Goal: Task Accomplishment & Management: Manage account settings

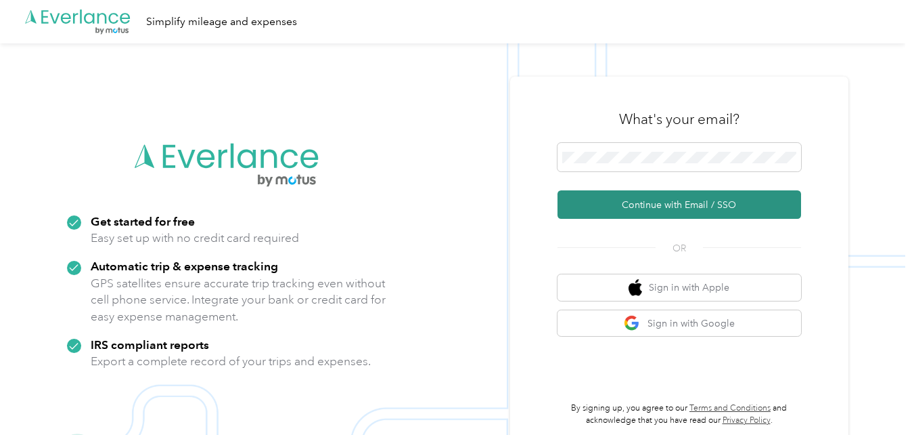
click at [655, 204] on button "Continue with Email / SSO" at bounding box center [680, 204] width 244 height 28
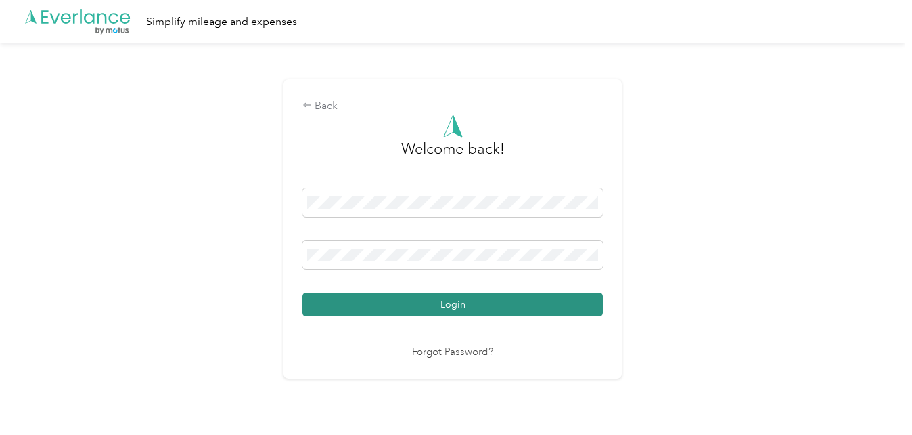
click at [443, 297] on button "Login" at bounding box center [453, 304] width 301 height 24
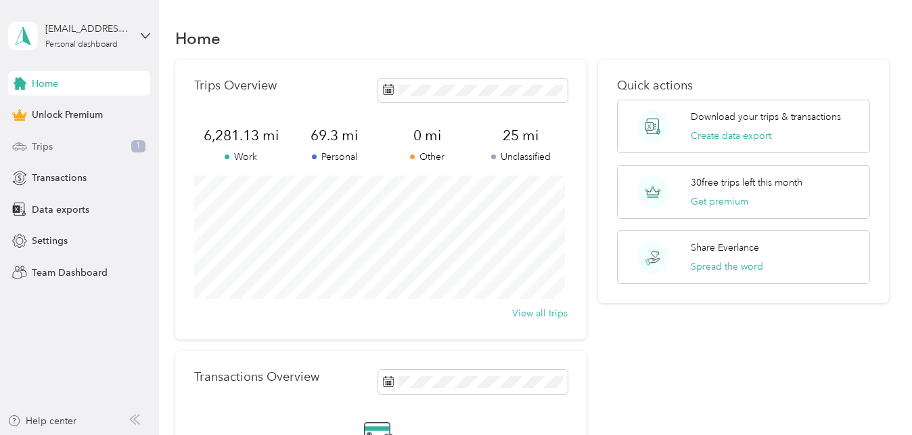
click at [59, 142] on div "Trips 1" at bounding box center [79, 146] width 142 height 24
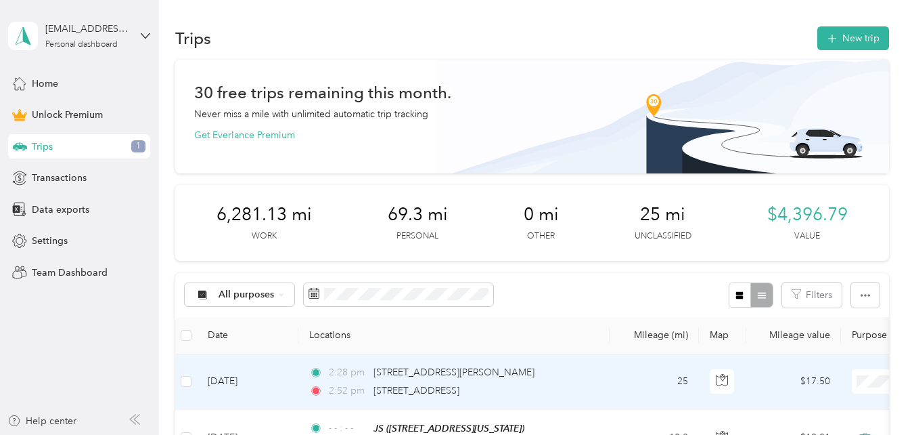
click at [250, 377] on td "[DATE]" at bounding box center [248, 381] width 102 height 55
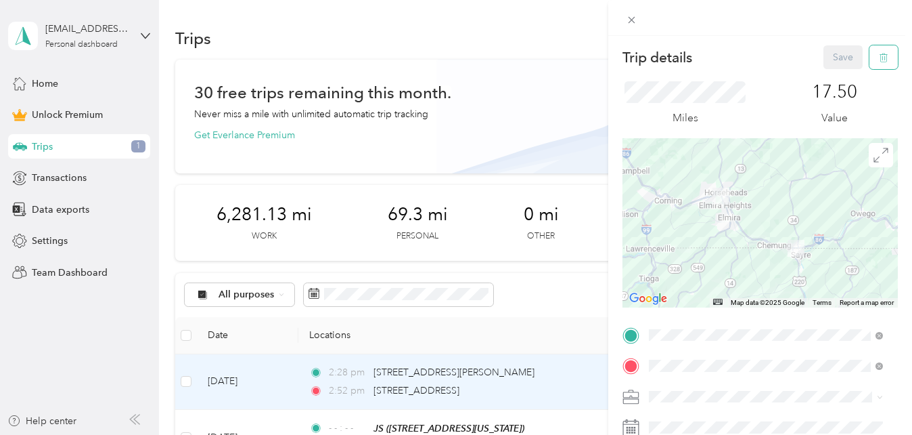
click at [879, 56] on icon "button" at bounding box center [883, 57] width 9 height 9
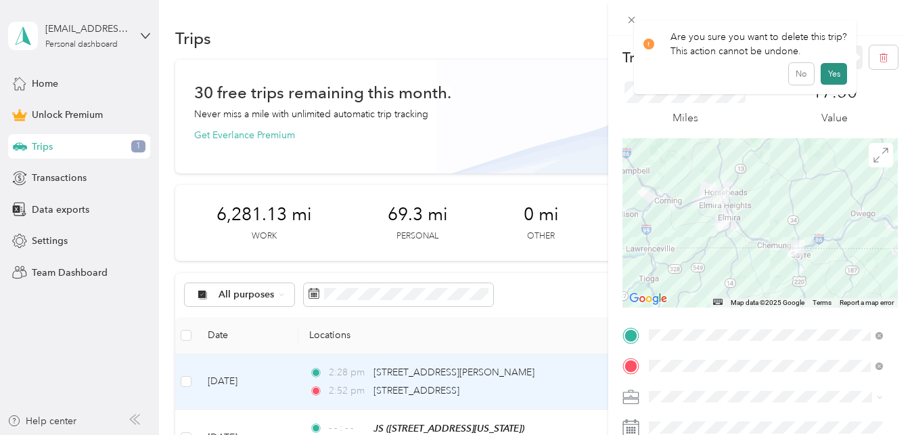
click at [835, 76] on button "Yes" at bounding box center [834, 74] width 26 height 22
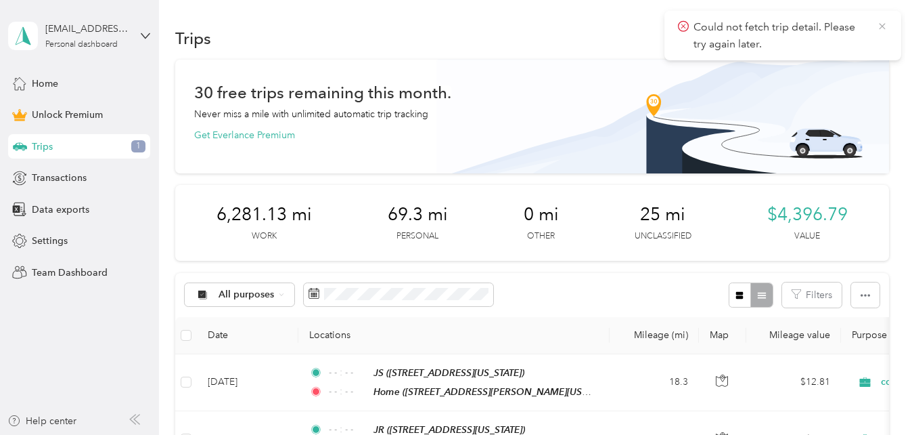
click at [887, 22] on icon at bounding box center [882, 26] width 11 height 12
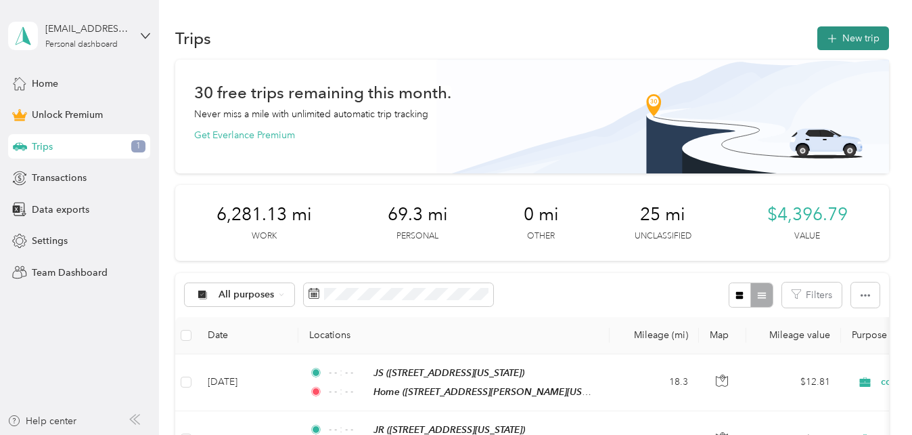
click at [840, 35] on button "New trip" at bounding box center [854, 38] width 72 height 24
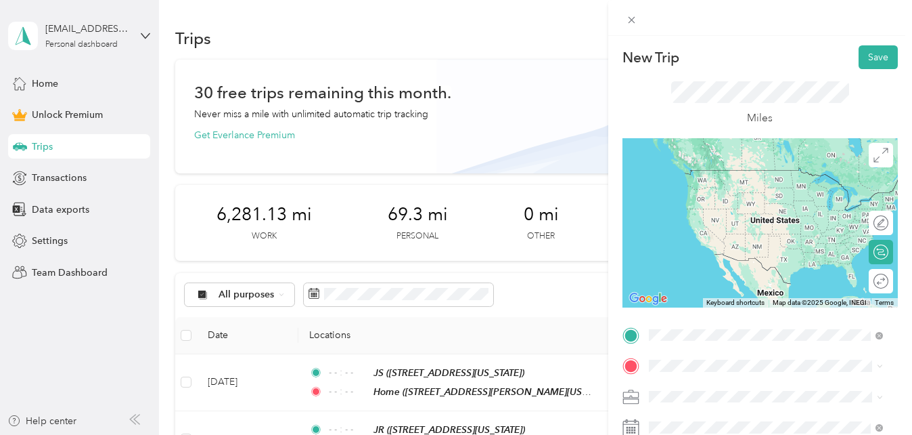
click at [701, 187] on span "[STREET_ADDRESS][PERSON_NAME][US_STATE]" at bounding box center [754, 197] width 161 height 26
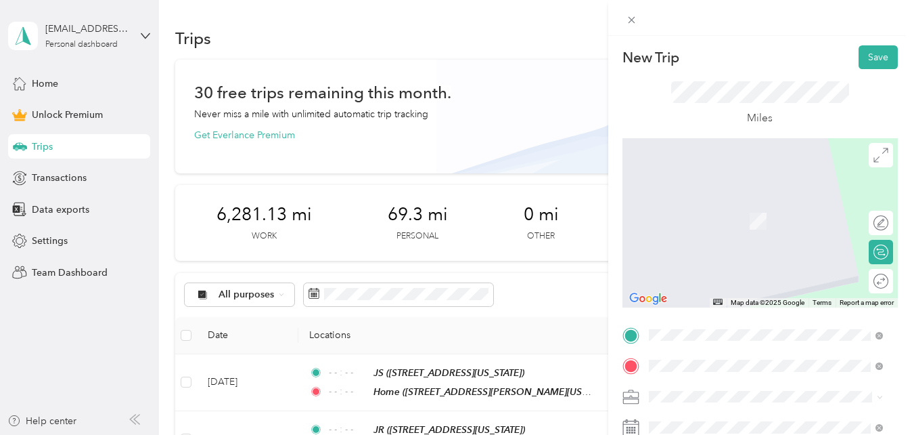
click at [720, 231] on span "[STREET_ADDRESS][US_STATE][PERSON_NAME][US_STATE]" at bounding box center [741, 228] width 135 height 26
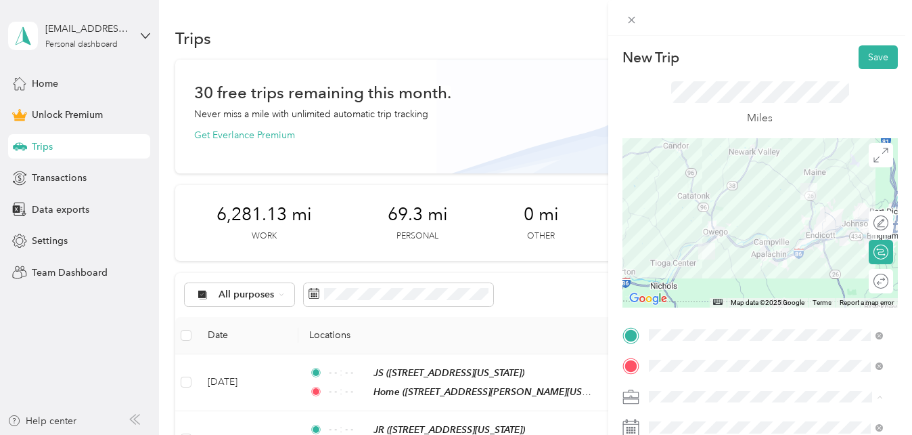
click at [704, 252] on span "counseling session" at bounding box center [694, 254] width 81 height 12
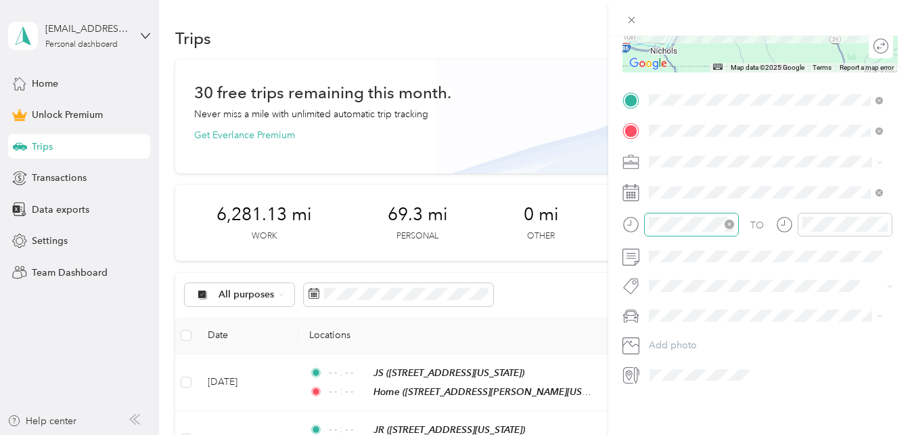
click at [728, 219] on icon "close-circle" at bounding box center [729, 223] width 9 height 9
click at [881, 219] on icon "close-circle" at bounding box center [883, 223] width 9 height 9
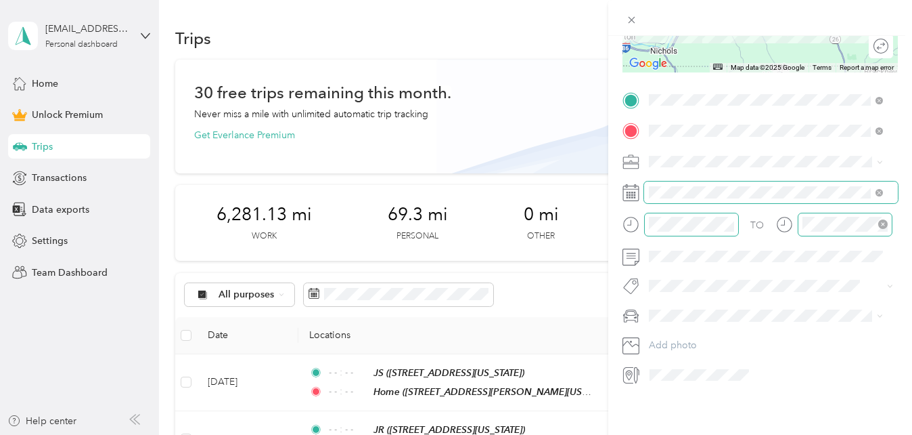
click at [875, 187] on span at bounding box center [877, 191] width 12 height 9
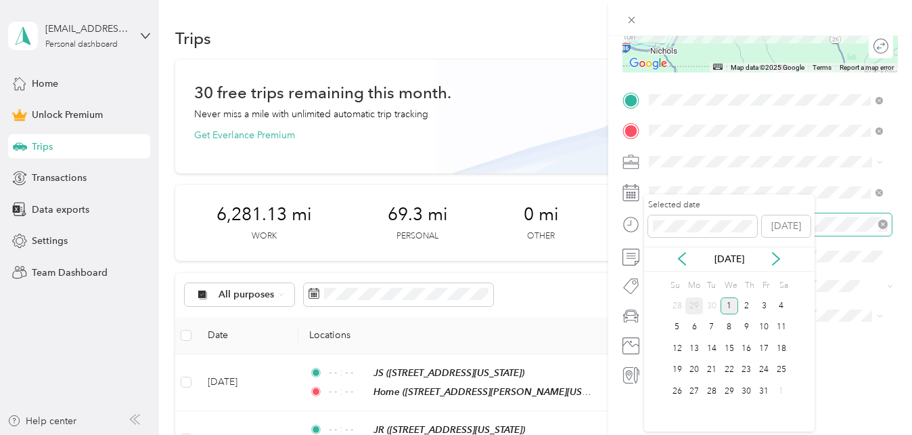
click at [696, 306] on div "29" at bounding box center [695, 305] width 18 height 17
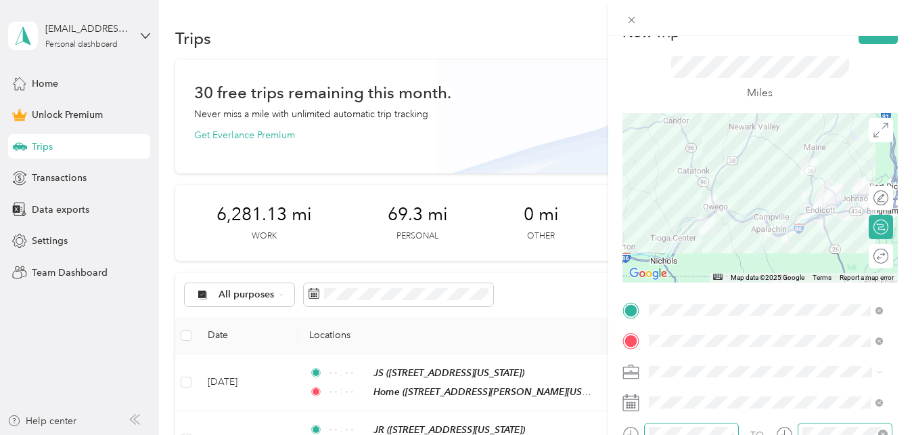
scroll to position [0, 0]
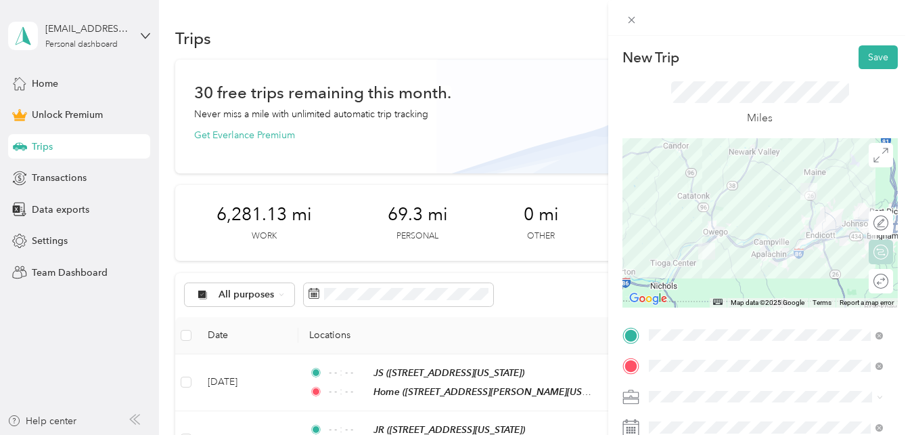
click at [889, 285] on div "Round trip" at bounding box center [889, 281] width 0 height 14
click at [872, 280] on div at bounding box center [874, 281] width 28 height 14
drag, startPoint x: 874, startPoint y: 58, endPoint x: 874, endPoint y: 69, distance: 10.8
click at [874, 69] on div "New Trip Save This trip cannot be edited because it is either under review, app…" at bounding box center [760, 332] width 275 height 575
click at [868, 62] on button "Save" at bounding box center [878, 57] width 39 height 24
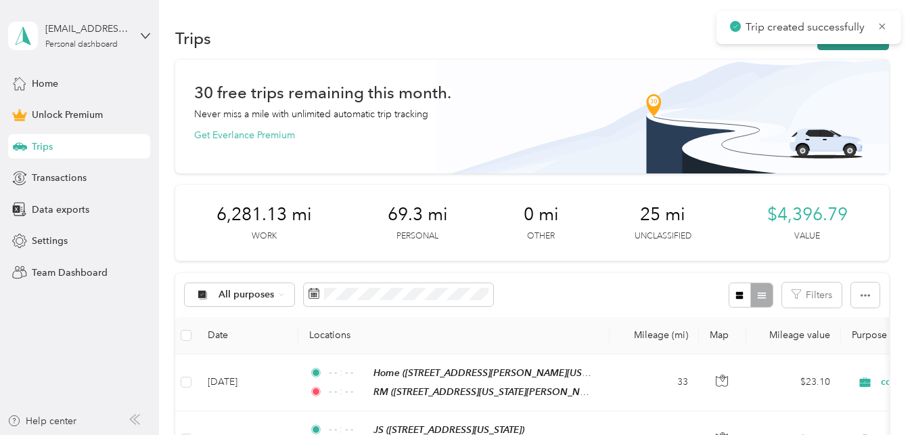
click at [855, 48] on button "New trip" at bounding box center [854, 38] width 72 height 24
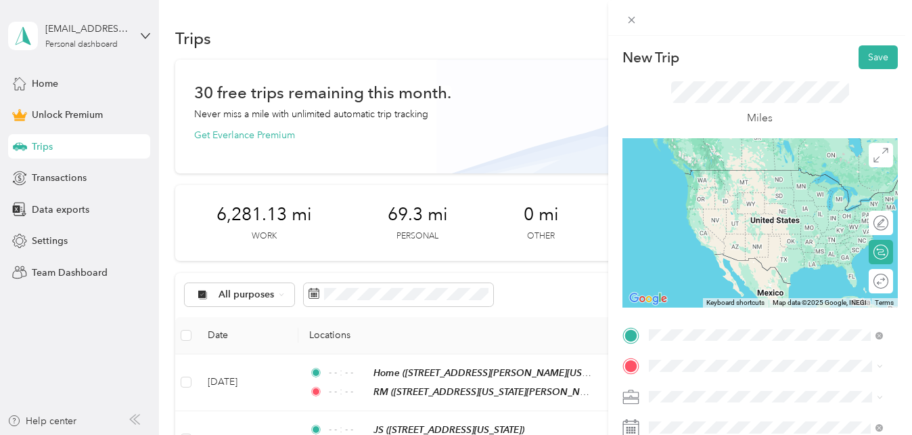
click at [735, 187] on span "[STREET_ADDRESS][PERSON_NAME][US_STATE]" at bounding box center [754, 197] width 161 height 26
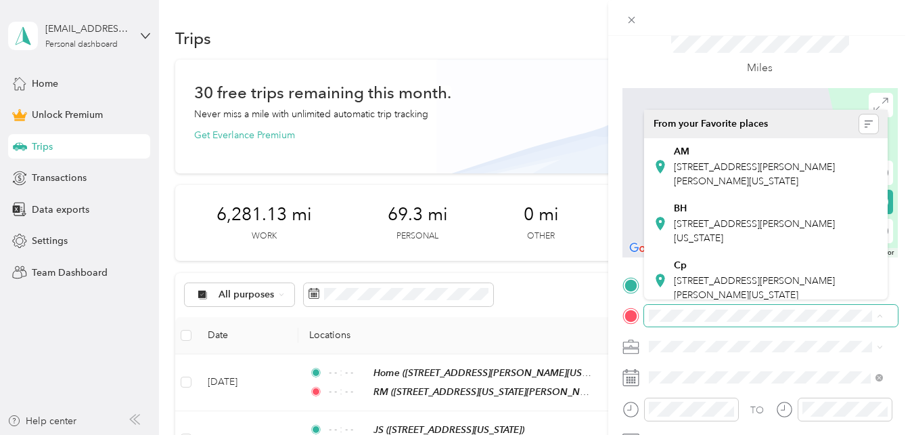
scroll to position [62, 0]
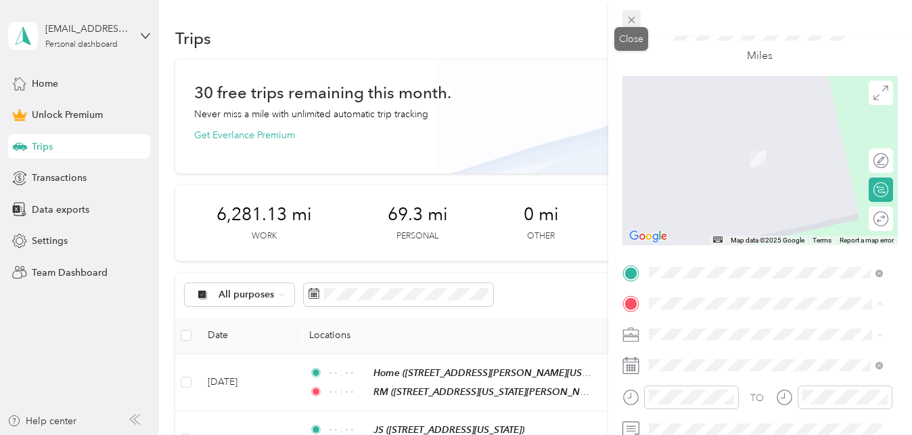
click at [636, 20] on icon at bounding box center [632, 20] width 12 height 12
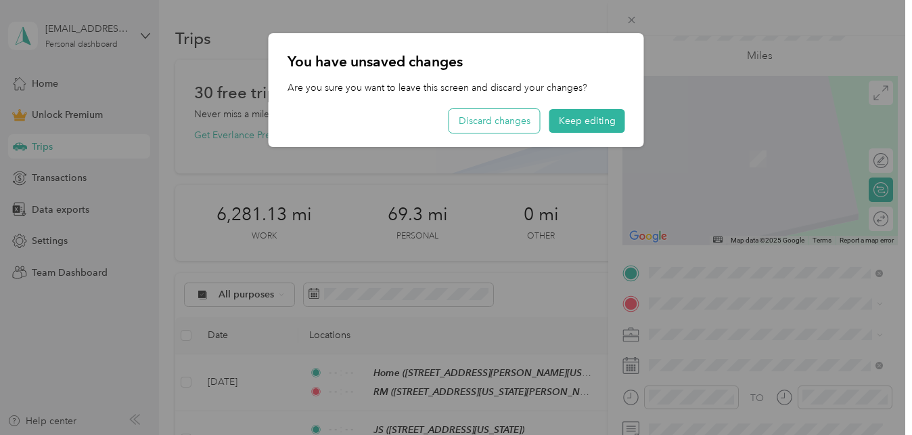
click at [501, 116] on button "Discard changes" at bounding box center [494, 121] width 91 height 24
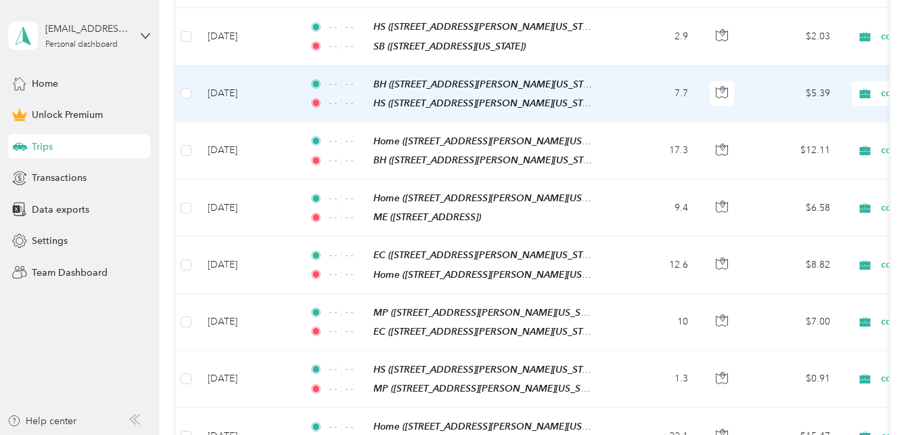
scroll to position [0, 0]
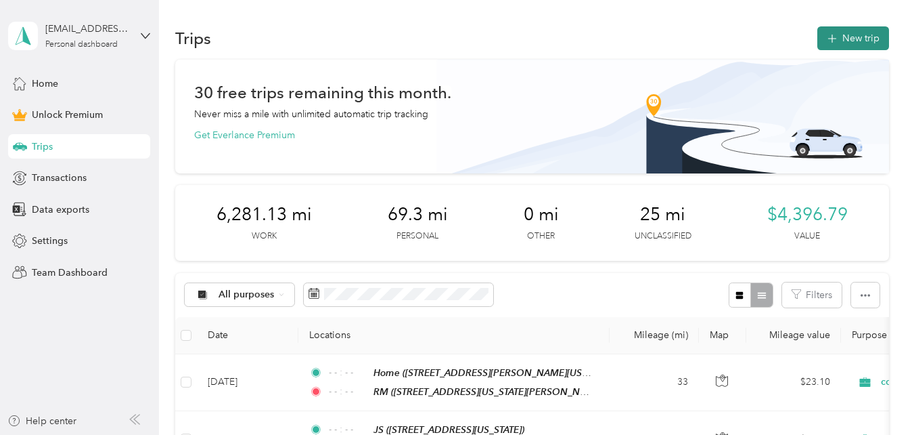
click at [853, 40] on button "New trip" at bounding box center [854, 38] width 72 height 24
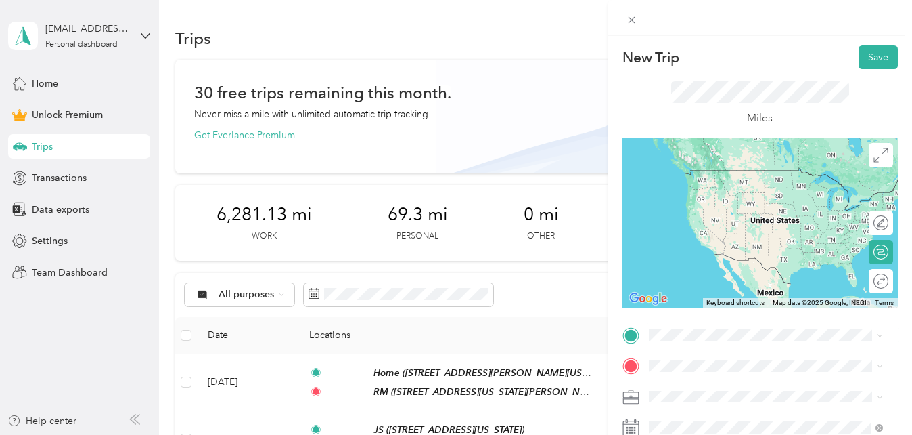
click at [712, 198] on span "[STREET_ADDRESS][PERSON_NAME][US_STATE]" at bounding box center [754, 196] width 161 height 26
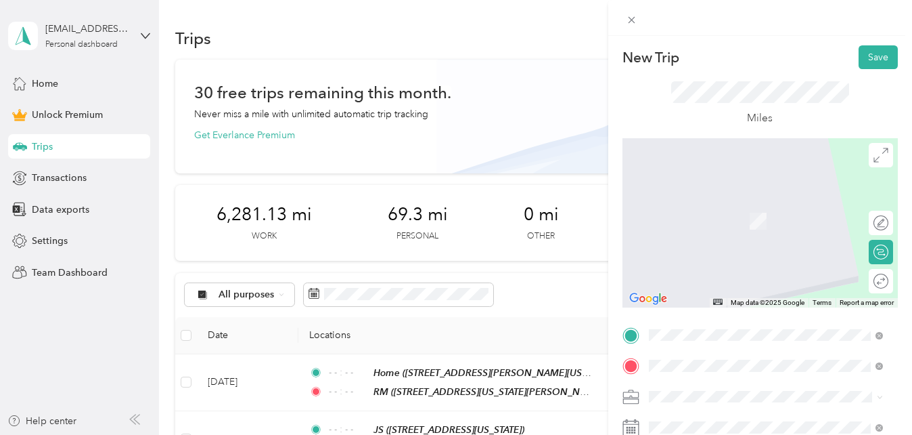
click at [774, 231] on span "[STREET_ADDRESS][PERSON_NAME][US_STATE]" at bounding box center [754, 228] width 161 height 26
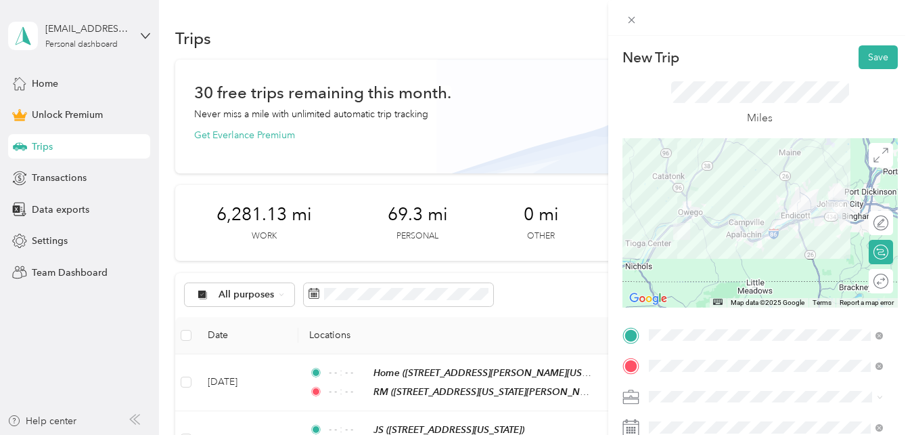
click at [753, 265] on div "ME" at bounding box center [717, 263] width 86 height 12
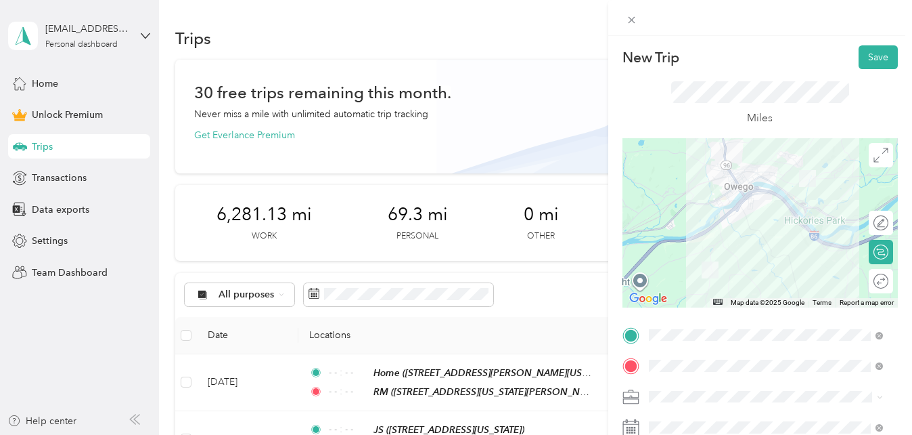
click at [692, 251] on span "counseling session" at bounding box center [694, 253] width 81 height 12
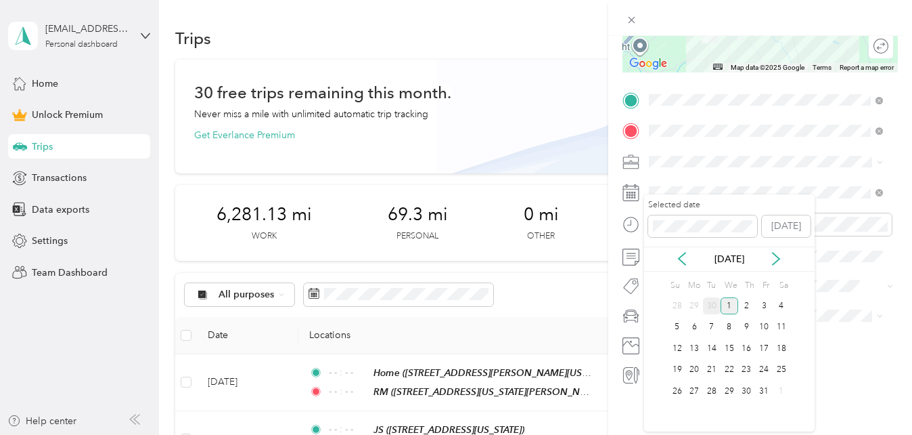
click at [715, 309] on div "30" at bounding box center [712, 305] width 18 height 17
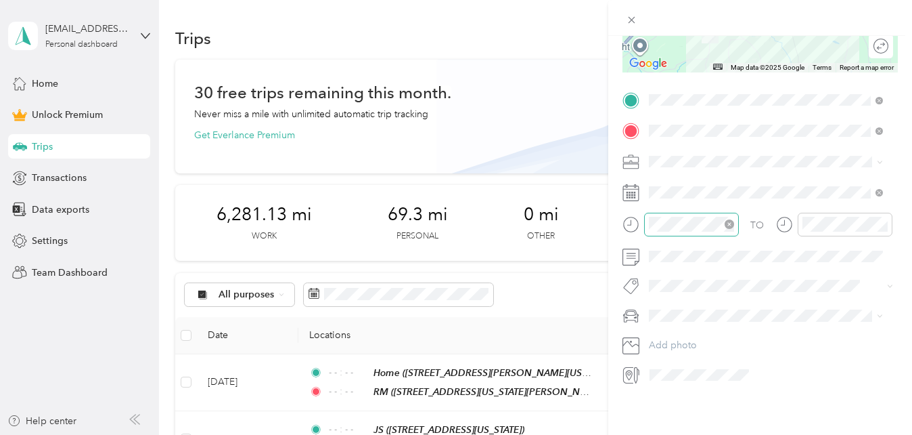
click at [731, 219] on icon "close-circle" at bounding box center [729, 223] width 9 height 9
click at [881, 219] on icon "close-circle" at bounding box center [883, 223] width 9 height 9
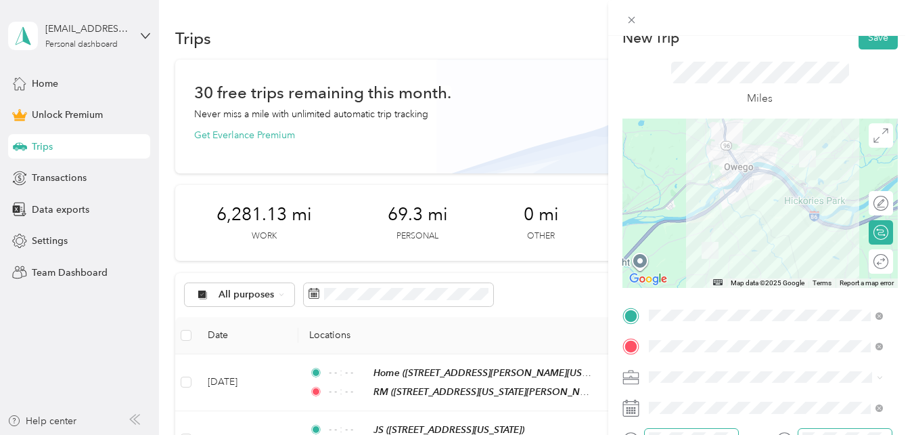
scroll to position [0, 0]
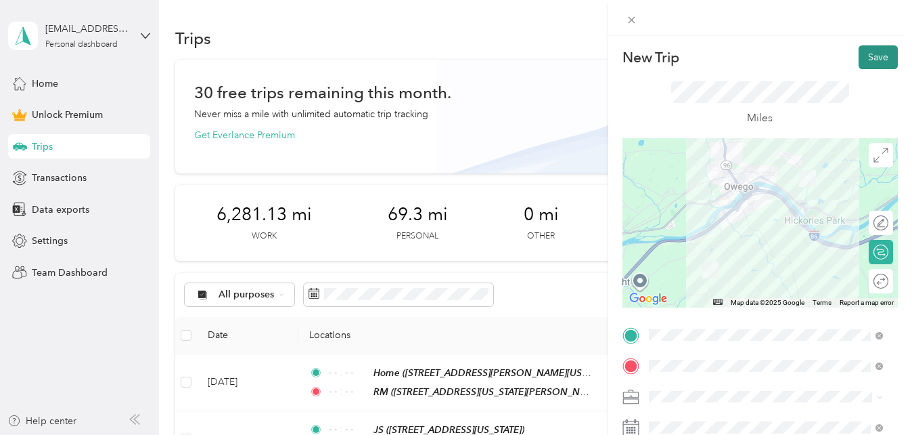
click at [870, 51] on button "Save" at bounding box center [878, 57] width 39 height 24
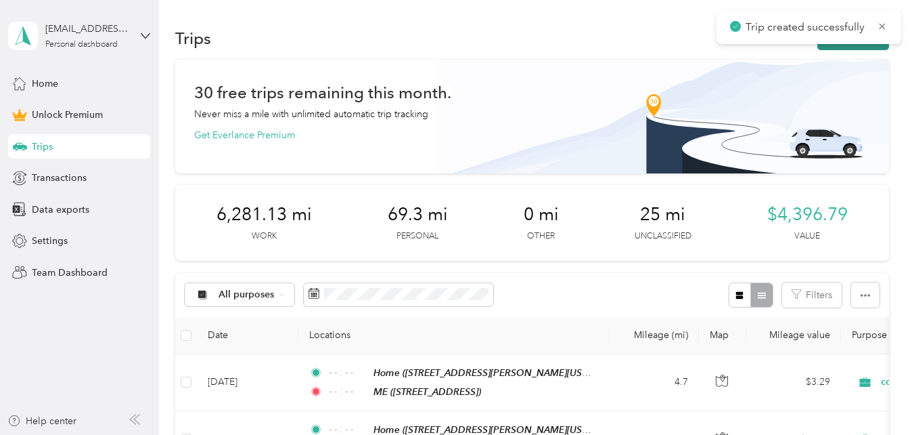
click at [863, 45] on button "New trip" at bounding box center [854, 38] width 72 height 24
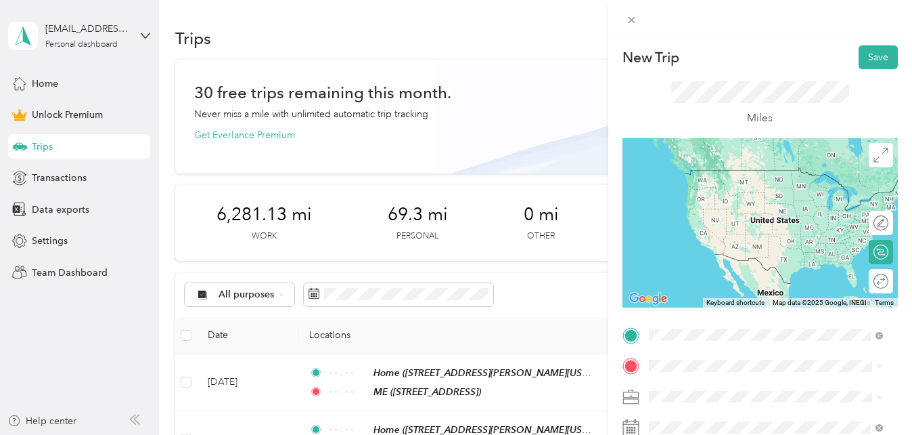
click at [717, 246] on span "[STREET_ADDRESS]" at bounding box center [717, 247] width 86 height 12
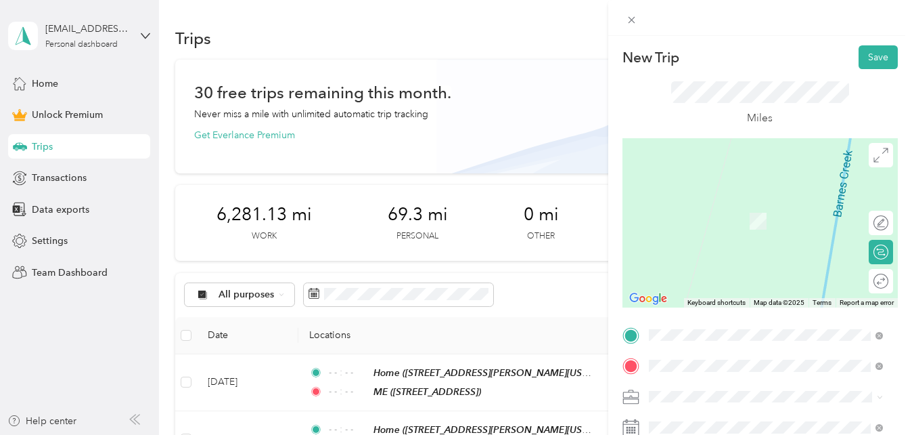
click at [726, 269] on span "[STREET_ADDRESS][US_STATE]" at bounding box center [741, 264] width 135 height 12
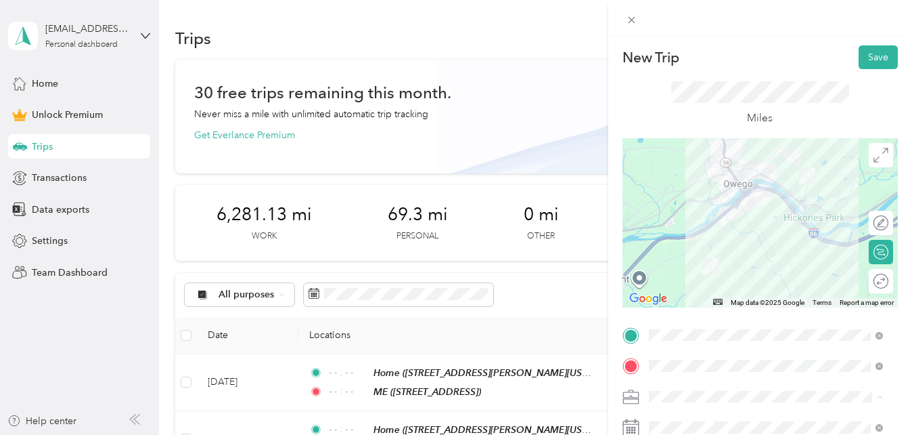
click at [705, 250] on span "counseling session" at bounding box center [694, 254] width 81 height 12
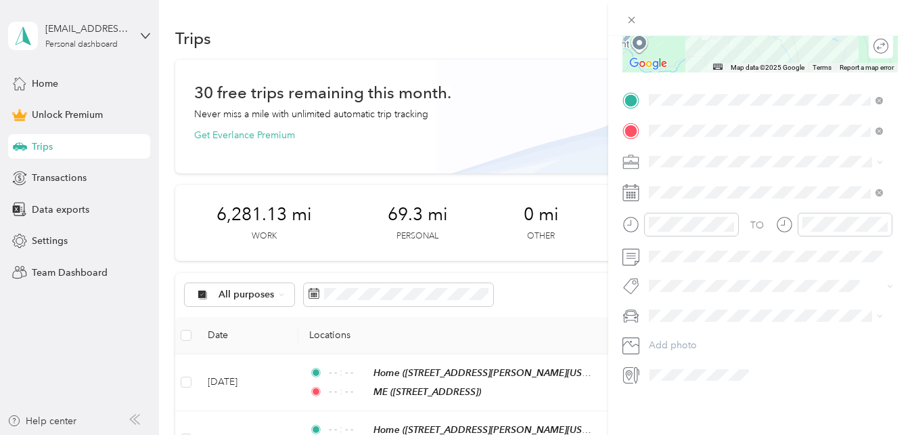
scroll to position [245, 0]
click at [703, 181] on span at bounding box center [771, 192] width 254 height 22
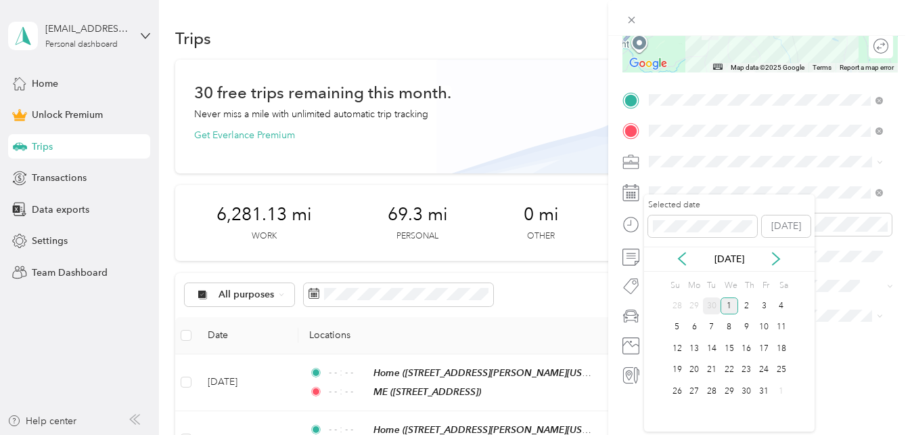
click at [719, 303] on div "30" at bounding box center [712, 305] width 18 height 17
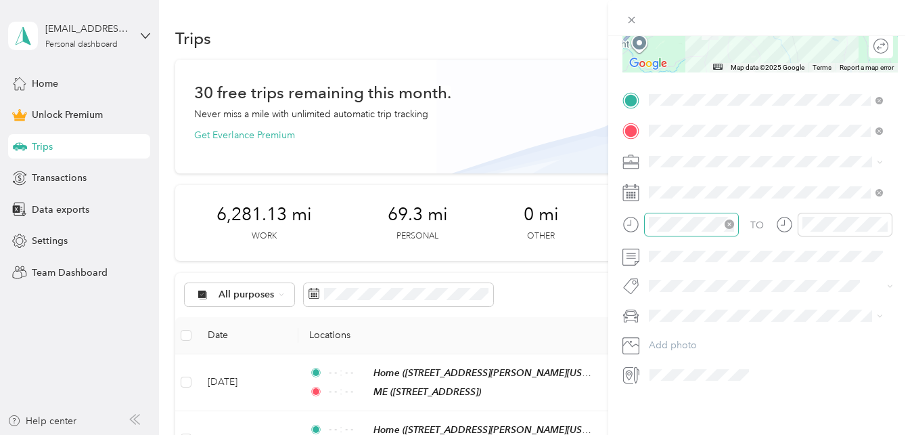
click at [728, 219] on icon "close-circle" at bounding box center [729, 223] width 9 height 9
drag, startPoint x: 880, startPoint y: 214, endPoint x: 906, endPoint y: 217, distance: 25.9
click at [879, 219] on icon "close-circle" at bounding box center [883, 223] width 9 height 9
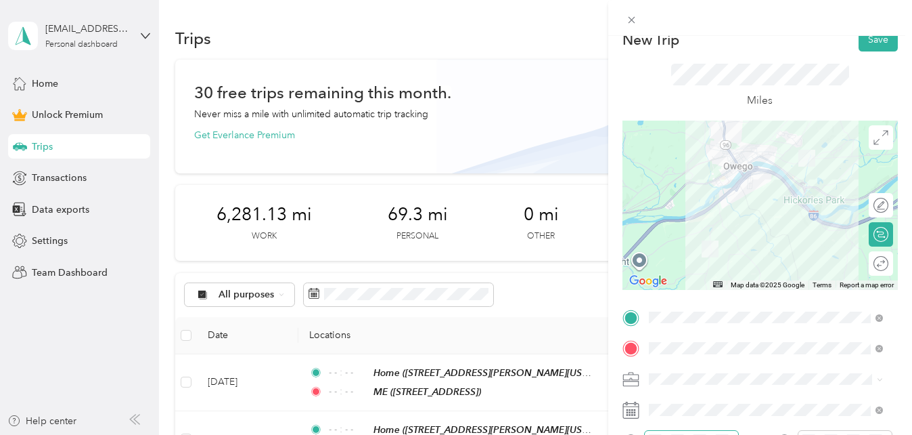
scroll to position [0, 0]
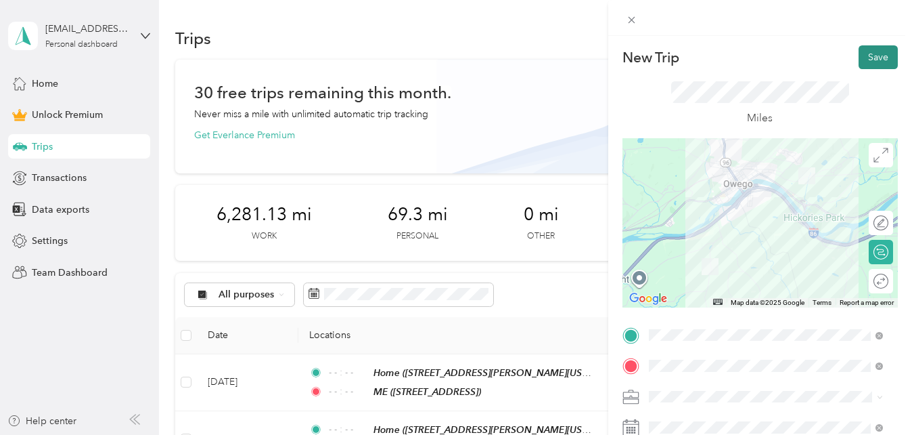
click at [868, 58] on button "Save" at bounding box center [878, 57] width 39 height 24
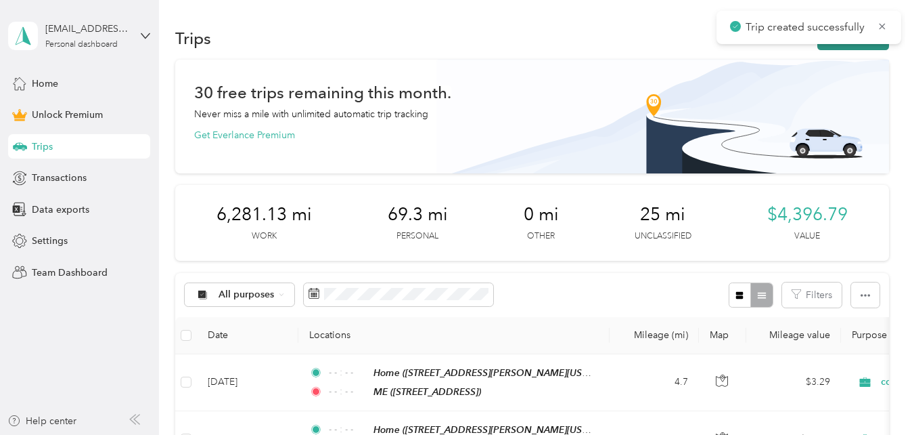
click at [857, 47] on button "New trip" at bounding box center [854, 38] width 72 height 24
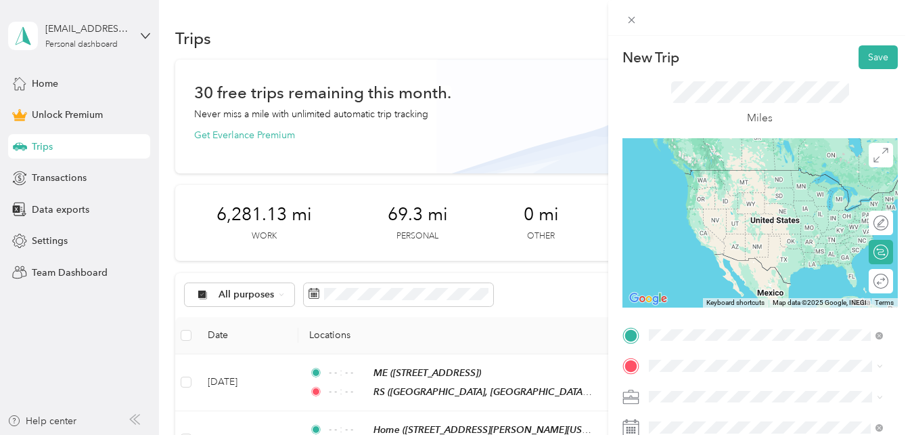
click at [696, 183] on div "RS [STREET_ADDRESS][US_STATE]" at bounding box center [741, 183] width 135 height 28
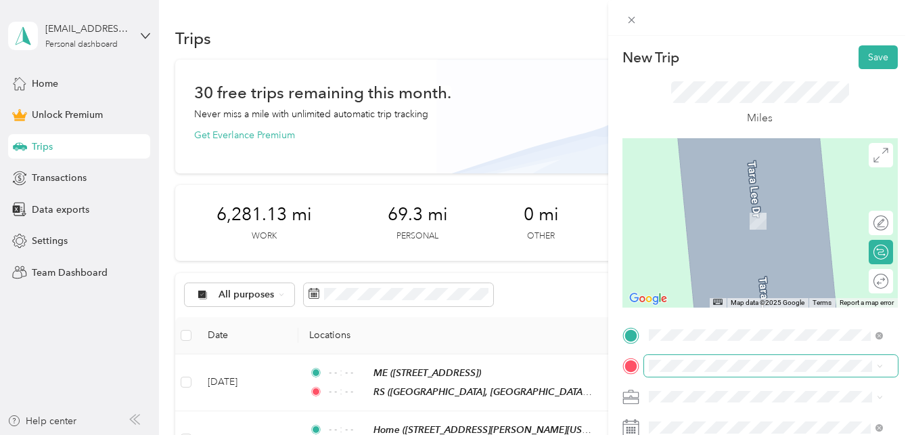
click at [689, 357] on span at bounding box center [771, 366] width 254 height 22
click at [739, 282] on span "[STREET_ADDRESS][PERSON_NAME][US_STATE]" at bounding box center [754, 285] width 161 height 26
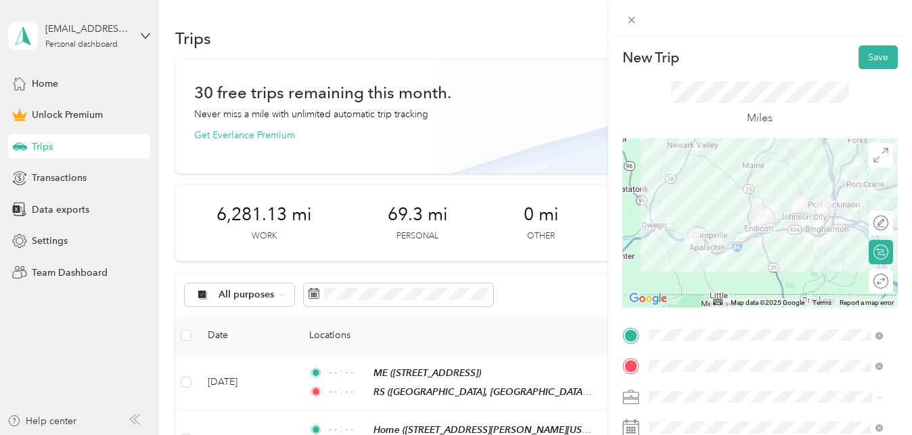
click at [691, 254] on span "counseling session" at bounding box center [694, 254] width 81 height 12
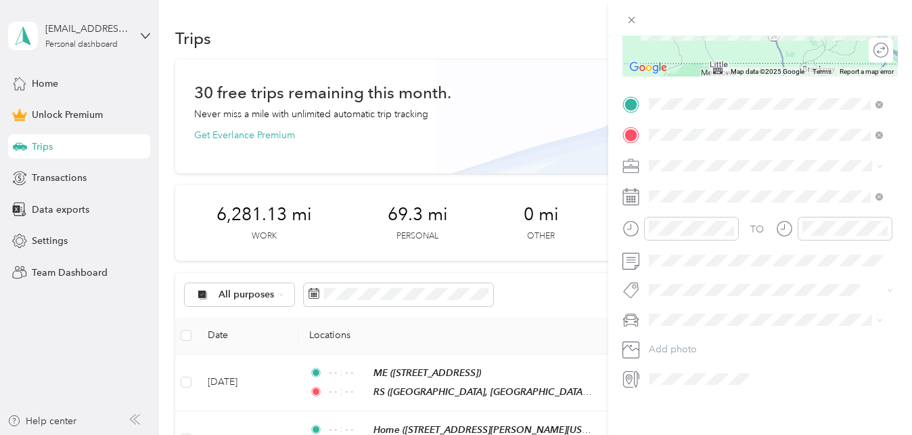
scroll to position [245, 0]
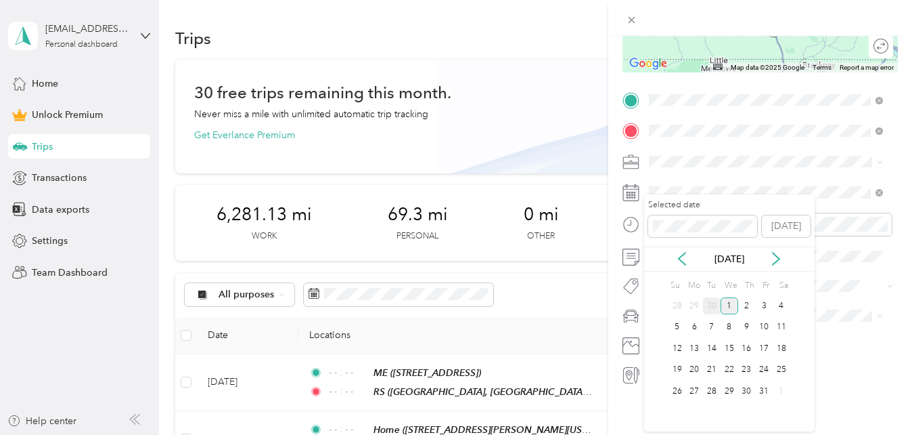
click at [707, 306] on div "30" at bounding box center [712, 305] width 18 height 17
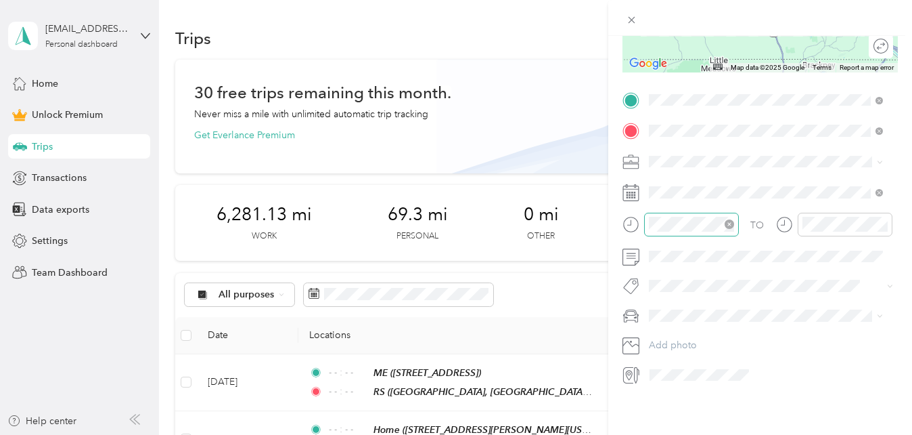
click at [728, 219] on icon "close-circle" at bounding box center [729, 223] width 9 height 9
click at [880, 219] on icon "close-circle" at bounding box center [883, 223] width 9 height 9
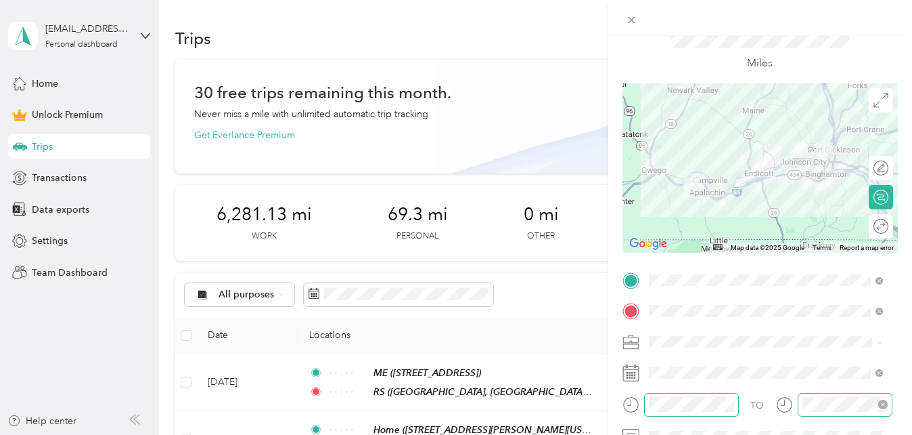
scroll to position [0, 0]
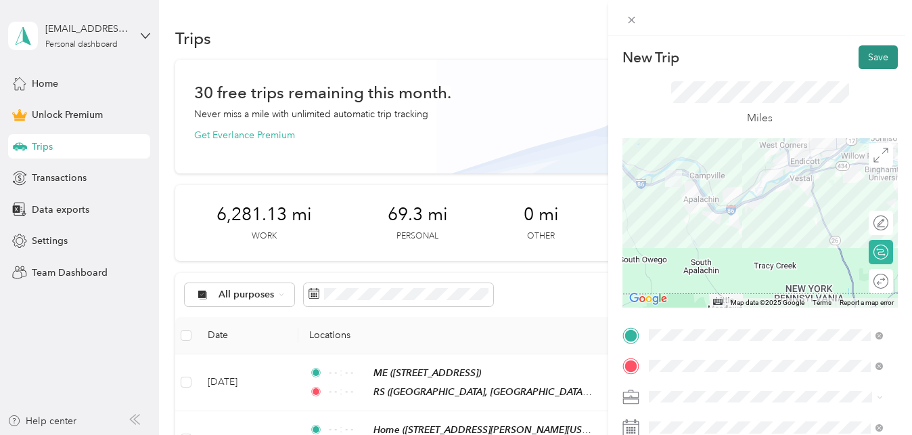
click at [874, 62] on button "Save" at bounding box center [878, 57] width 39 height 24
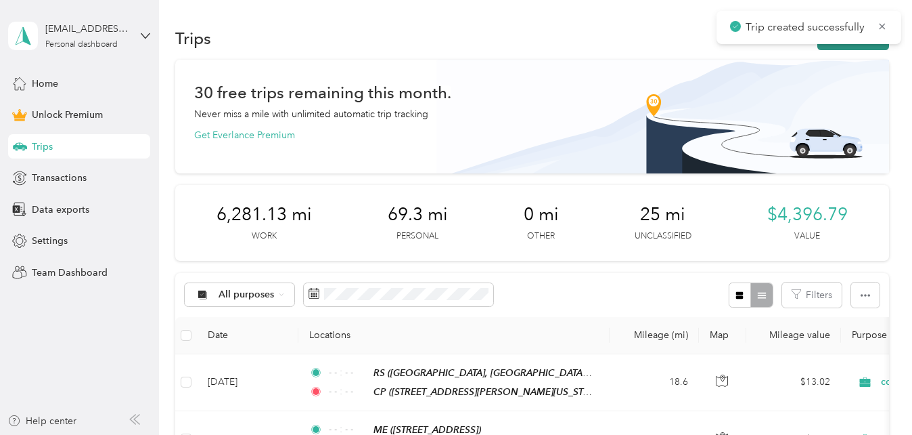
click at [853, 44] on button "New trip" at bounding box center [854, 38] width 72 height 24
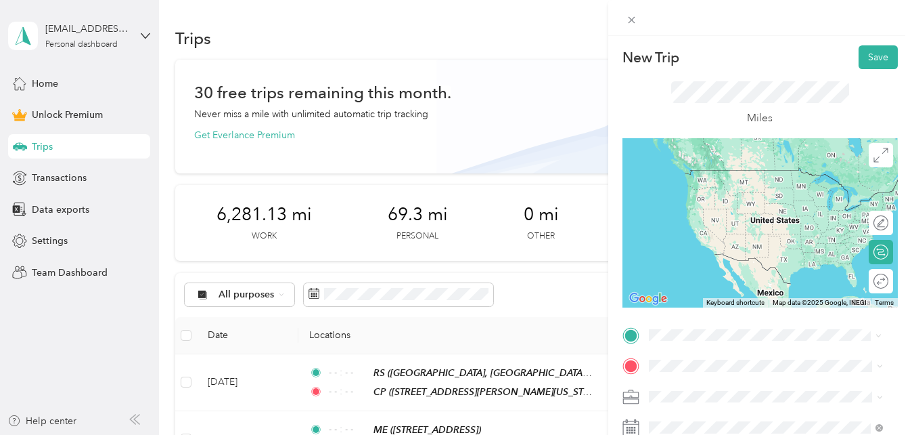
click at [730, 250] on span "[STREET_ADDRESS][PERSON_NAME][US_STATE]" at bounding box center [754, 254] width 161 height 26
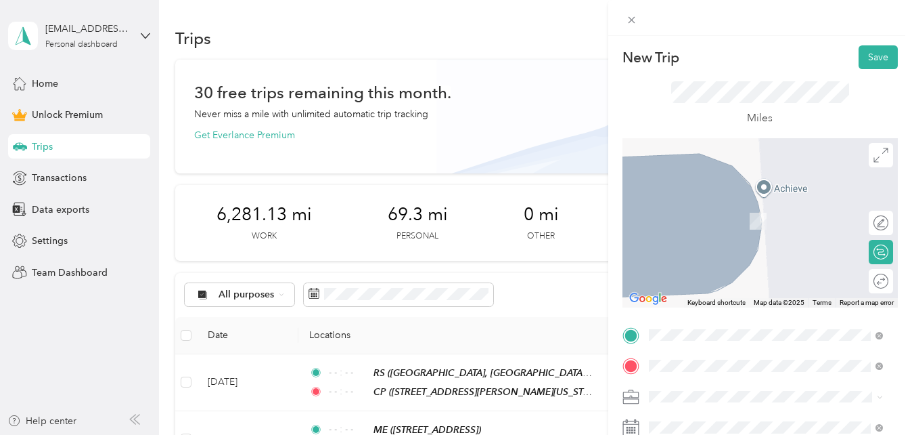
click at [759, 254] on div "JM" at bounding box center [741, 248] width 135 height 12
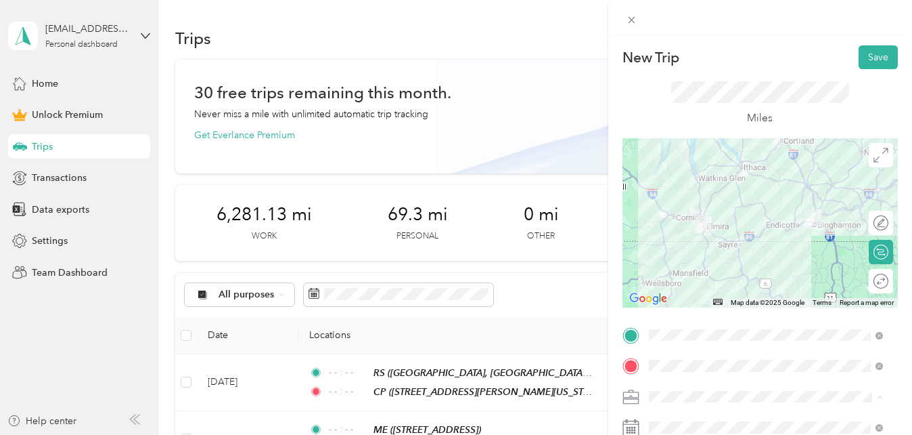
click at [680, 250] on span "counseling session" at bounding box center [694, 254] width 81 height 12
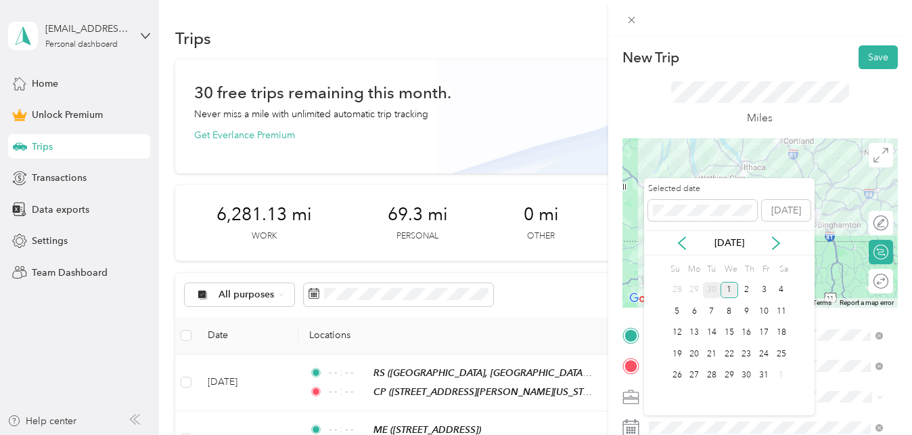
click at [715, 288] on div "30" at bounding box center [712, 290] width 18 height 17
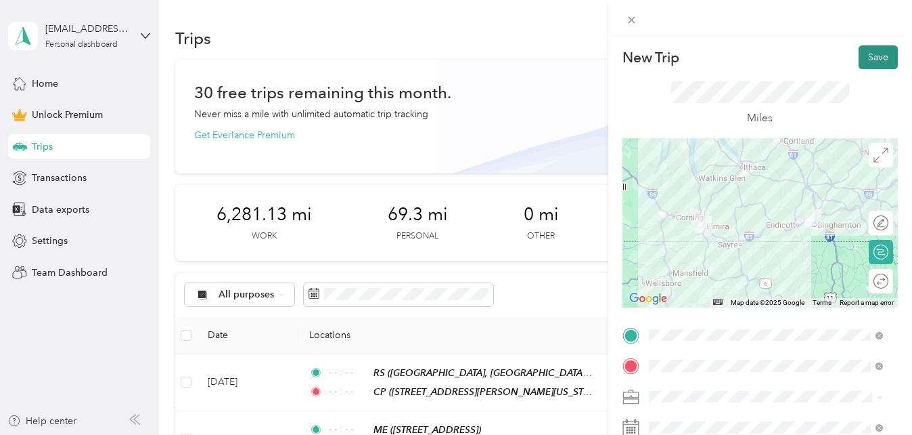
click at [870, 57] on button "Save" at bounding box center [878, 57] width 39 height 24
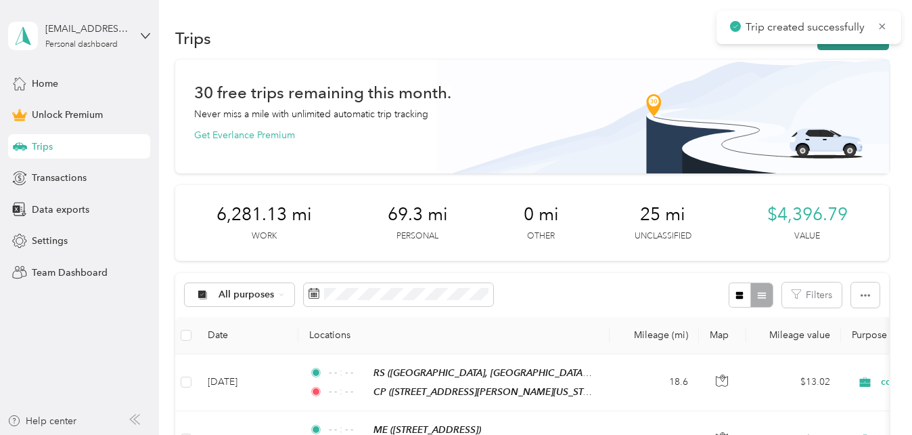
click at [847, 44] on button "New trip" at bounding box center [854, 38] width 72 height 24
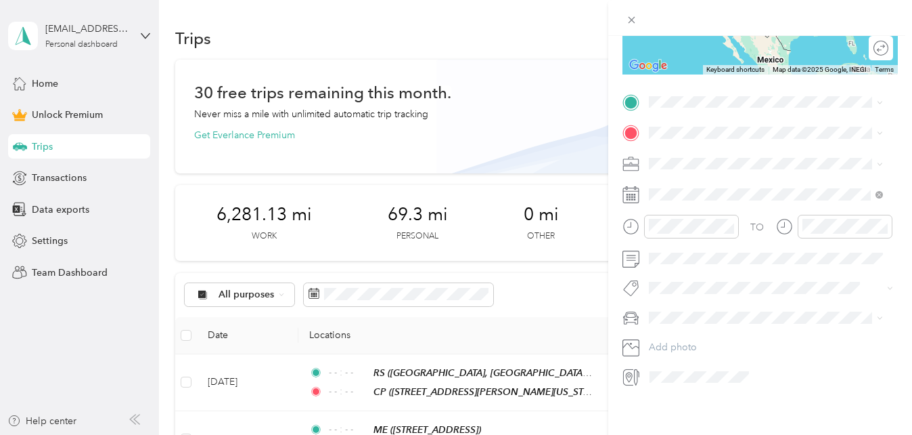
scroll to position [243, 0]
click at [721, 209] on span "[STREET_ADDRESS][US_STATE]" at bounding box center [741, 204] width 135 height 12
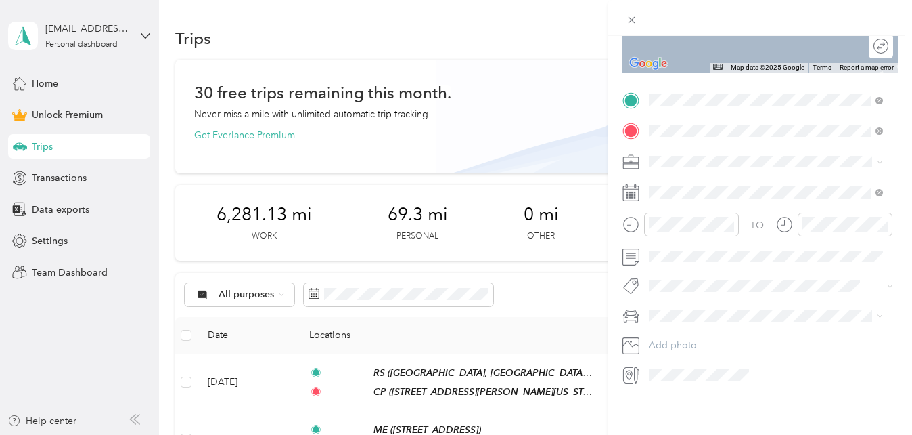
click at [664, 178] on div "DH [STREET_ADDRESS][PERSON_NAME][US_STATE]" at bounding box center [766, 191] width 225 height 47
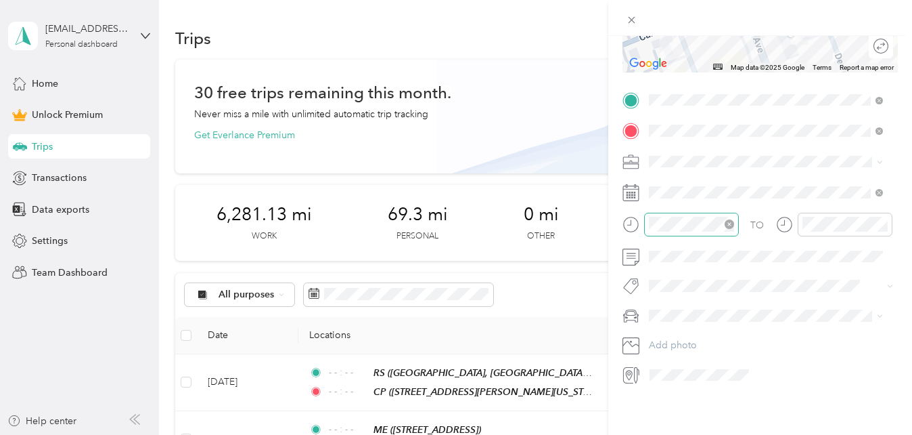
click at [730, 219] on icon "close-circle" at bounding box center [729, 223] width 9 height 9
click at [883, 219] on icon "close-circle" at bounding box center [883, 223] width 9 height 9
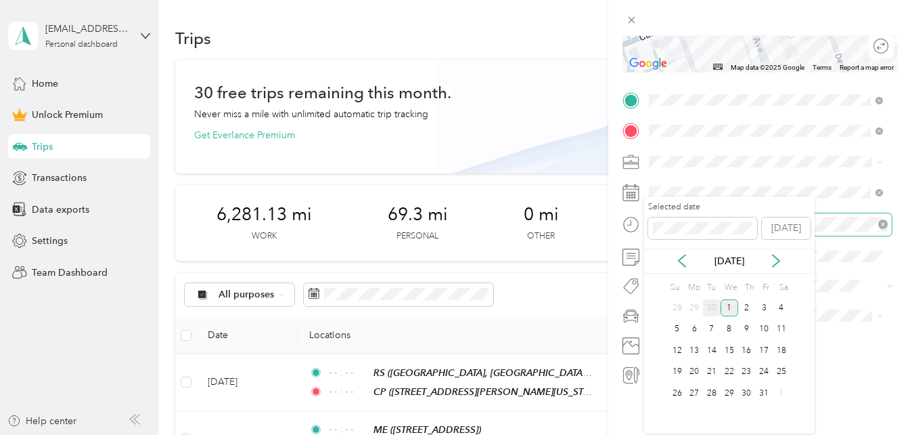
click at [716, 307] on div "30" at bounding box center [712, 307] width 18 height 17
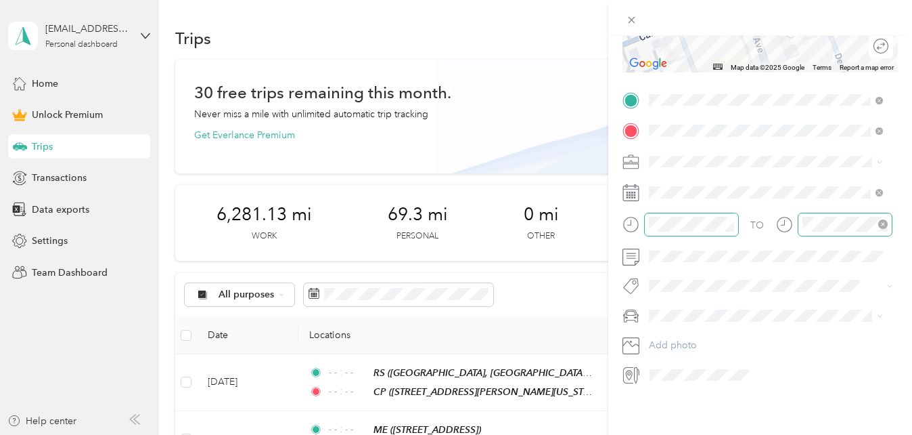
scroll to position [245, 0]
click at [705, 219] on span "counseling session" at bounding box center [694, 221] width 81 height 12
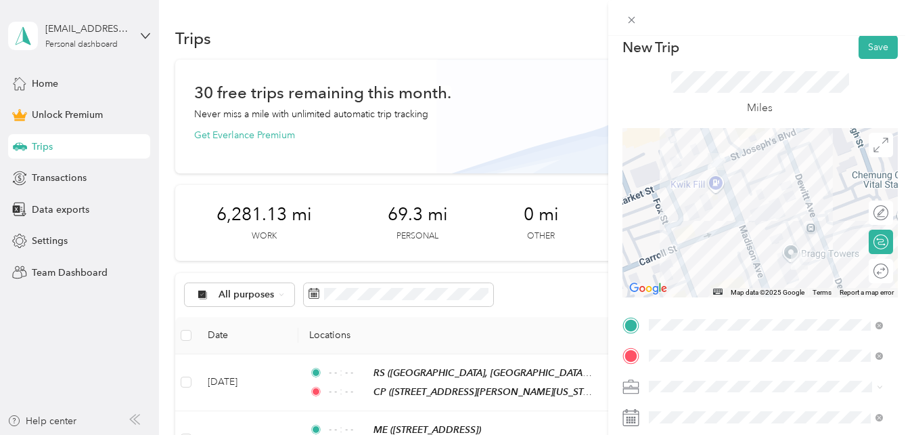
scroll to position [0, 0]
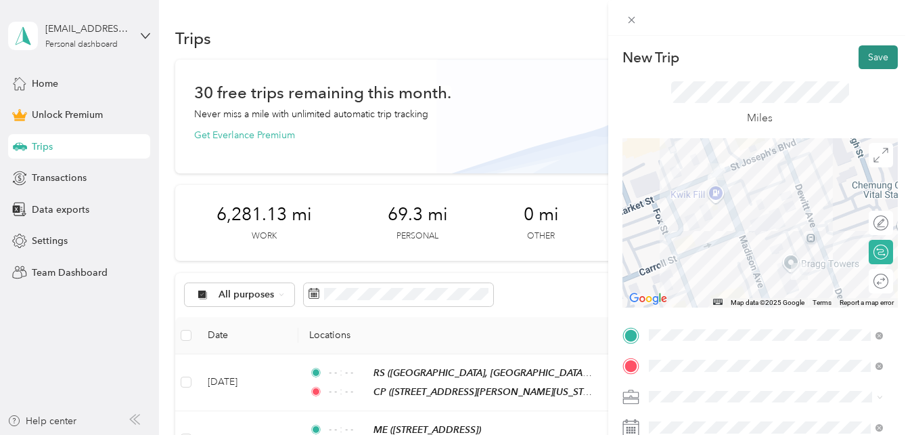
click at [875, 58] on button "Save" at bounding box center [878, 57] width 39 height 24
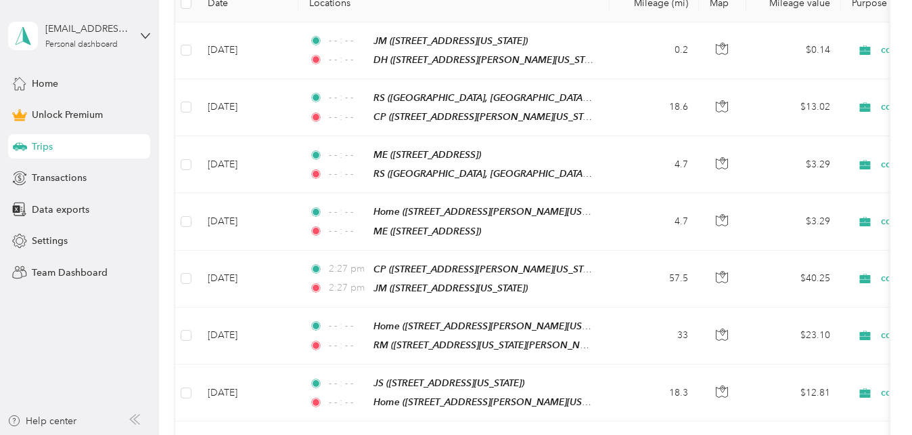
scroll to position [348, 0]
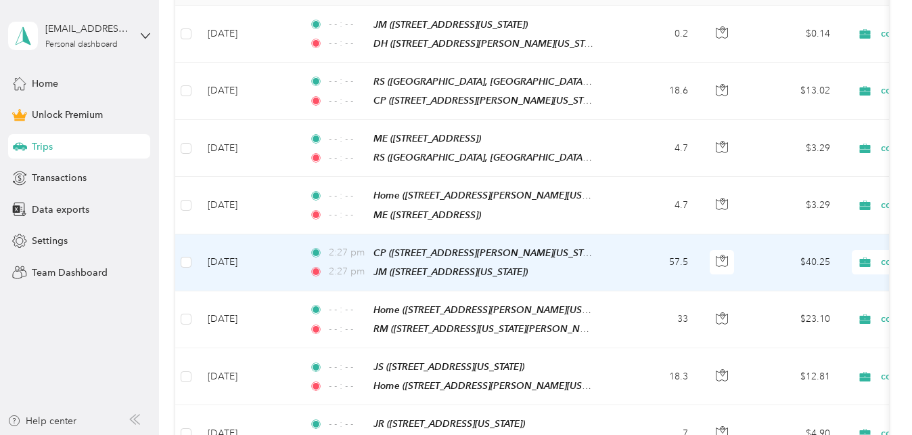
click at [228, 258] on td "[DATE]" at bounding box center [248, 262] width 102 height 57
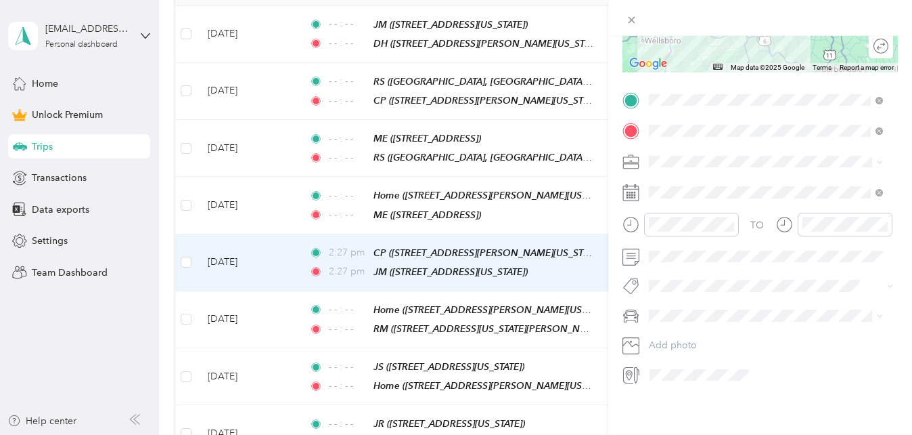
scroll to position [245, 0]
click at [732, 219] on icon "close-circle" at bounding box center [729, 223] width 9 height 9
click at [883, 219] on icon "close-circle" at bounding box center [883, 223] width 9 height 9
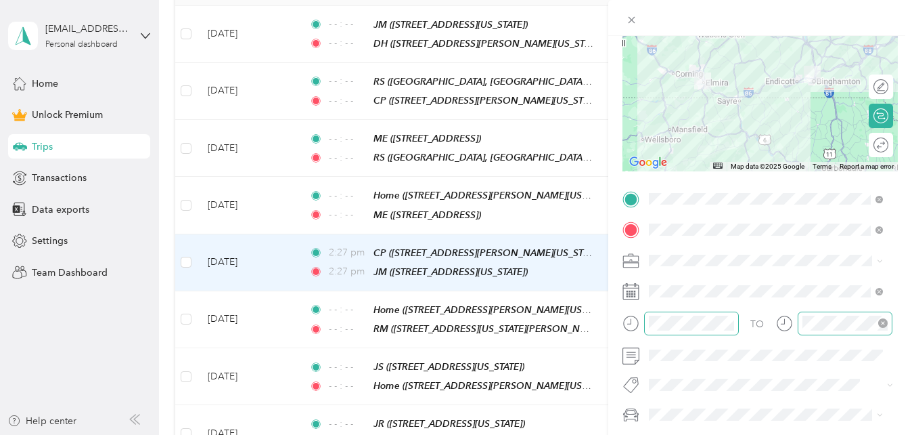
scroll to position [0, 0]
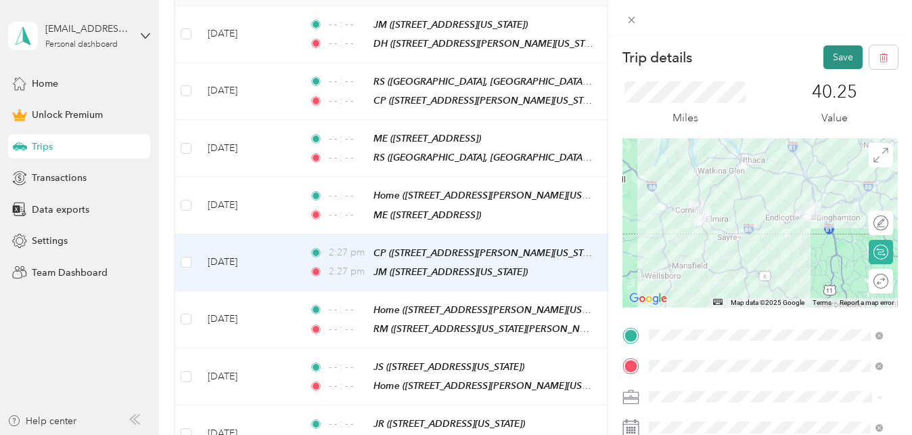
click at [829, 60] on button "Save" at bounding box center [843, 57] width 39 height 24
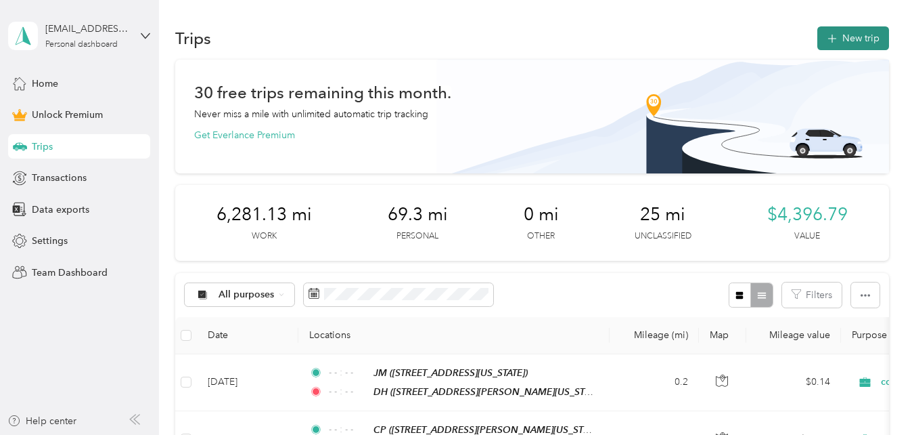
click at [838, 42] on button "New trip" at bounding box center [854, 38] width 72 height 24
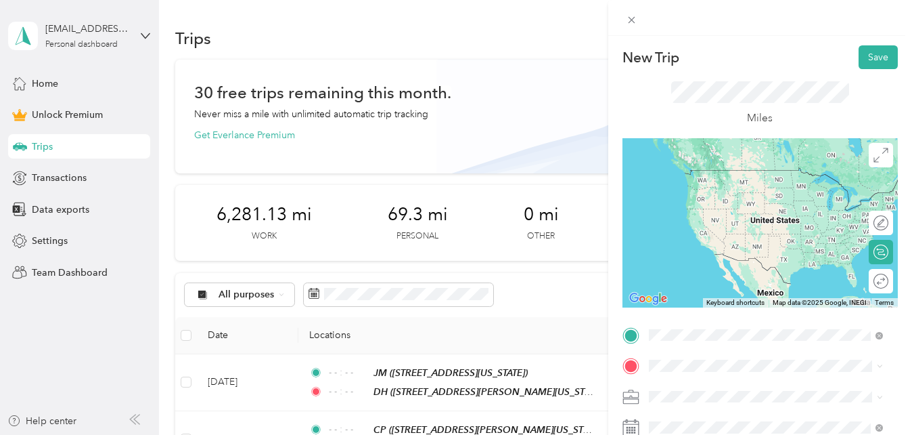
click at [705, 183] on div "DH [STREET_ADDRESS][PERSON_NAME][US_STATE]" at bounding box center [776, 190] width 204 height 43
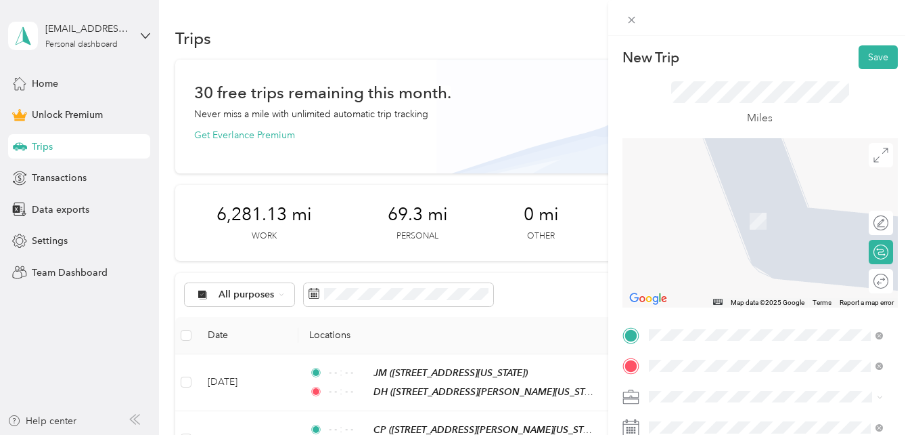
click at [718, 216] on span "[STREET_ADDRESS][PERSON_NAME][US_STATE]" at bounding box center [754, 228] width 161 height 26
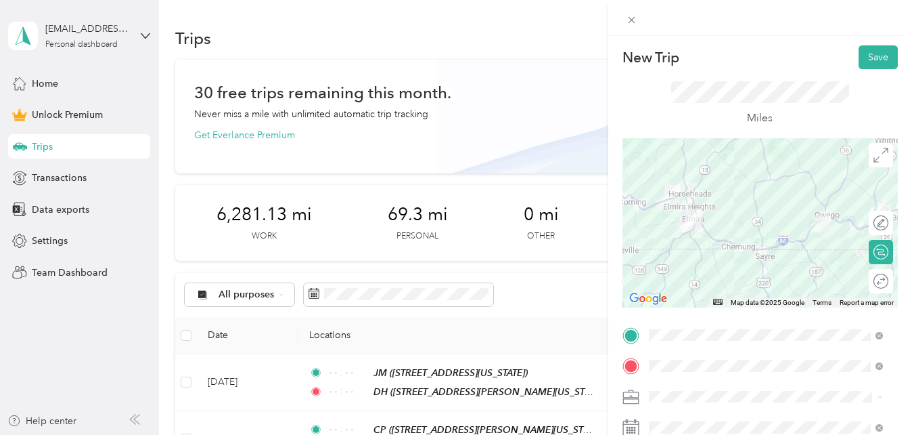
click at [726, 252] on span "counseling session" at bounding box center [694, 254] width 81 height 12
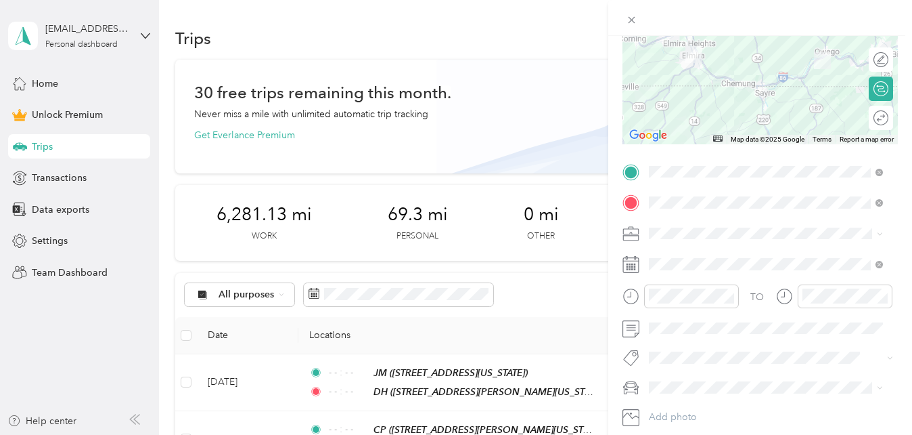
scroll to position [173, 0]
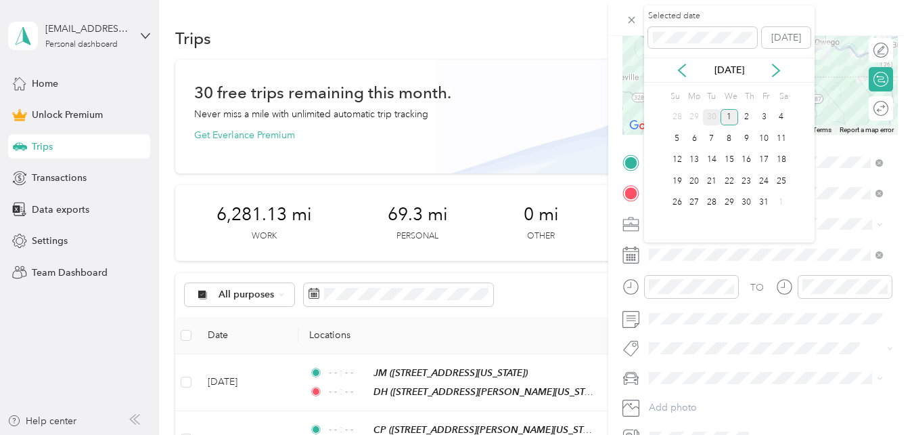
click at [714, 116] on div "30" at bounding box center [712, 117] width 18 height 17
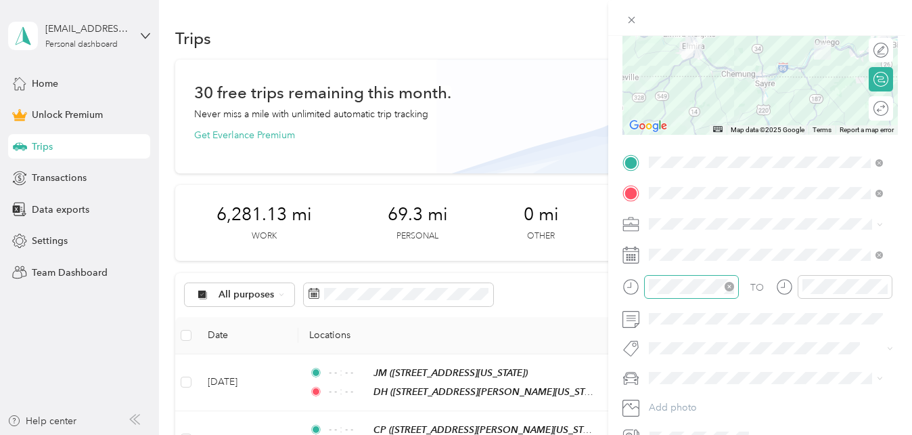
click at [731, 282] on icon "close-circle" at bounding box center [729, 286] width 9 height 9
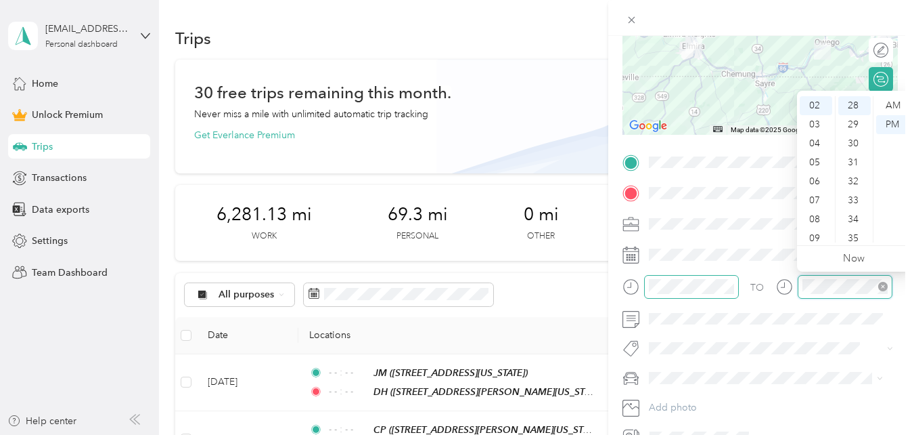
scroll to position [531, 0]
click at [883, 284] on icon "close-circle" at bounding box center [883, 286] width 9 height 9
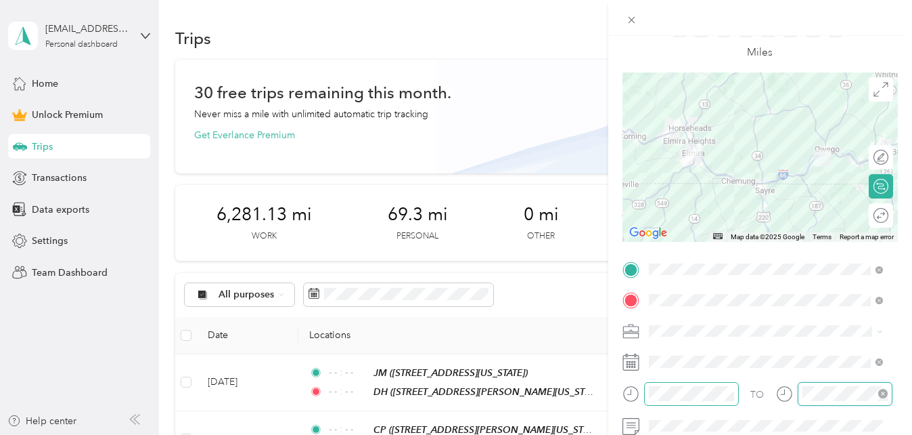
scroll to position [0, 0]
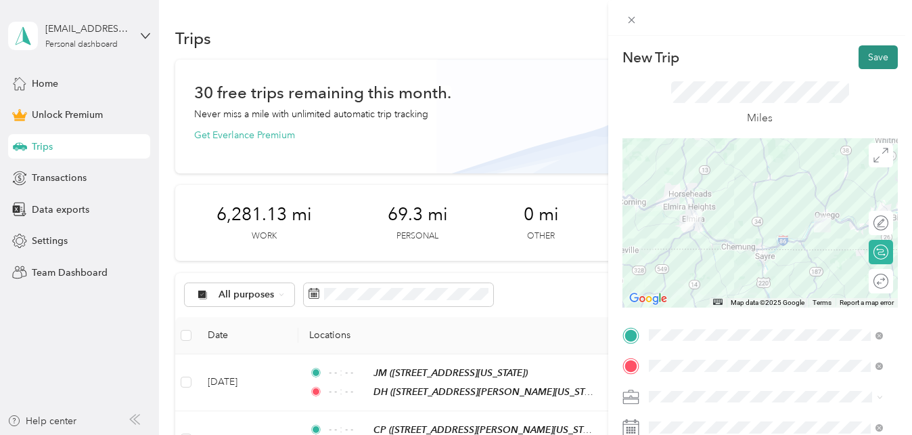
click at [862, 54] on button "Save" at bounding box center [878, 57] width 39 height 24
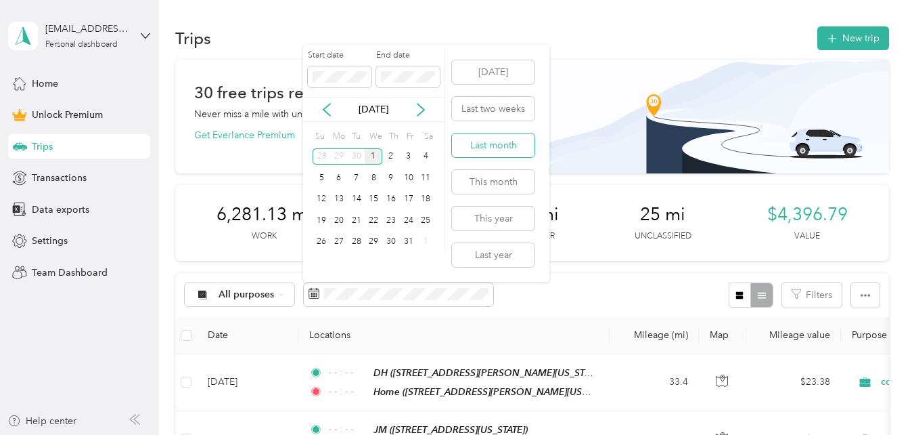
click at [525, 145] on button "Last month" at bounding box center [493, 145] width 83 height 24
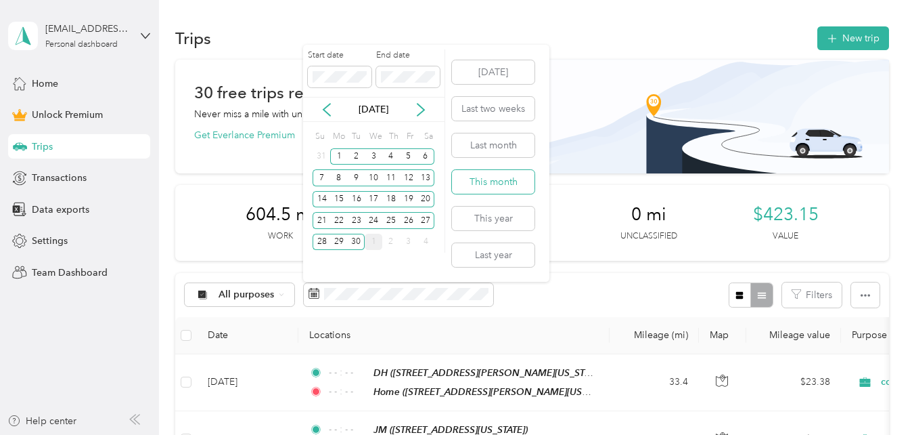
click at [493, 175] on button "This month" at bounding box center [493, 182] width 83 height 24
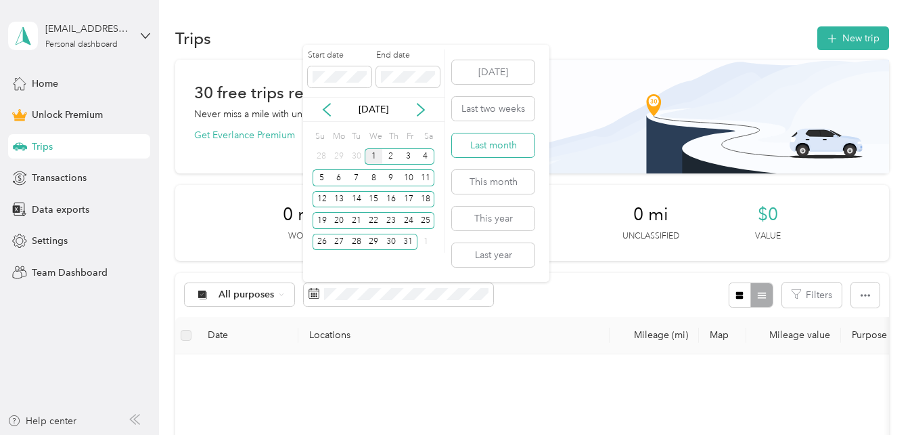
click at [481, 146] on button "Last month" at bounding box center [493, 145] width 83 height 24
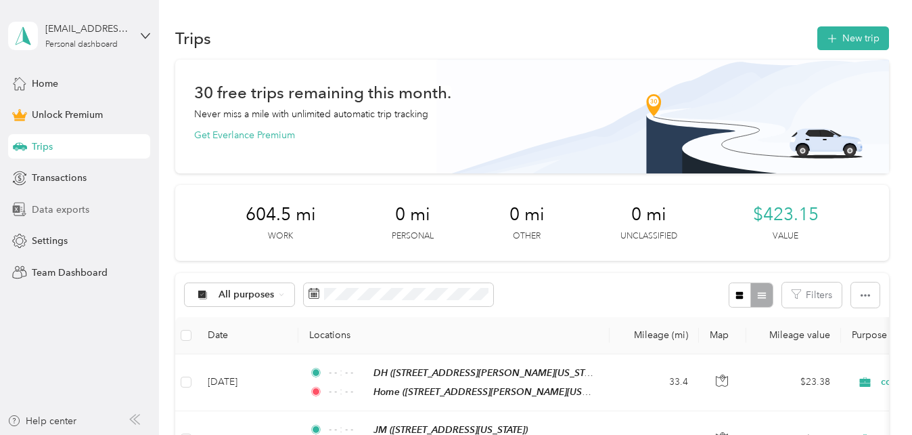
click at [66, 213] on span "Data exports" at bounding box center [61, 209] width 58 height 14
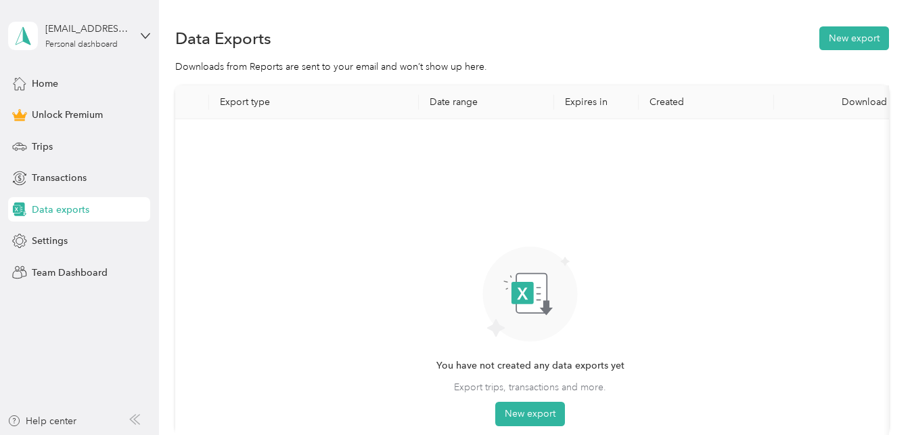
click at [832, 54] on section "Data Exports New export Downloads from Reports are sent to your email and won’t…" at bounding box center [531, 252] width 713 height 457
click at [830, 46] on button "New export" at bounding box center [855, 38] width 70 height 24
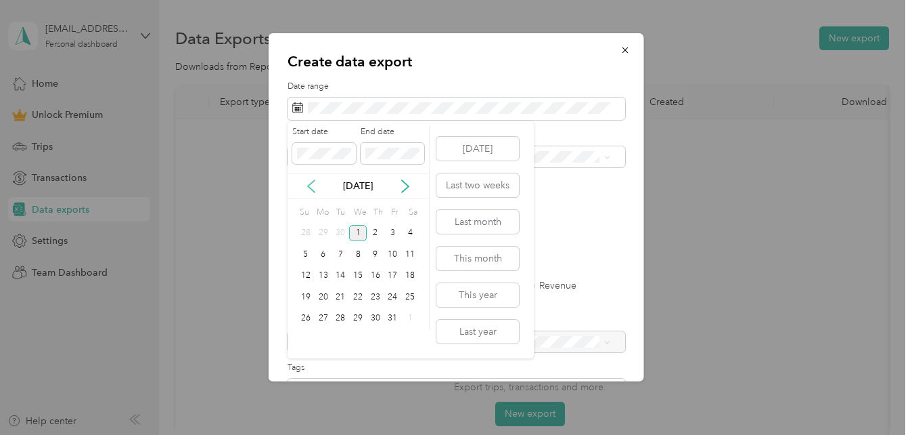
click at [307, 189] on icon at bounding box center [312, 186] width 14 height 14
click at [325, 234] on div "1" at bounding box center [324, 233] width 18 height 17
click at [342, 318] on div "30" at bounding box center [341, 318] width 18 height 17
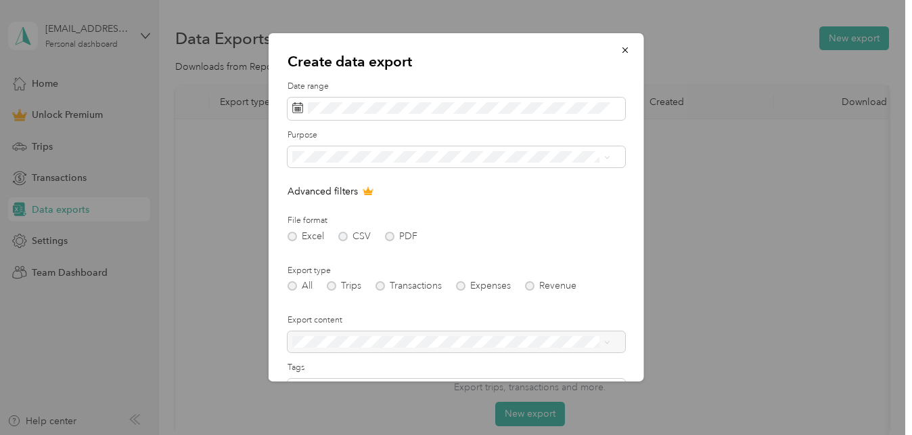
scroll to position [144, 0]
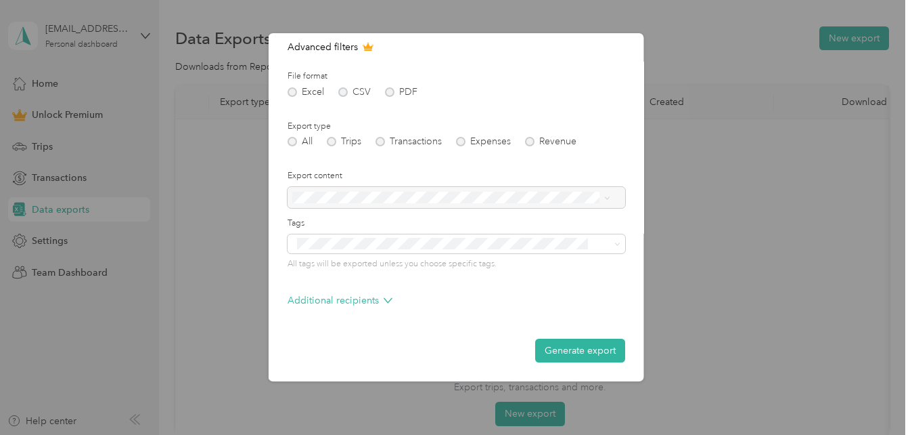
click at [332, 142] on div "All Trips Transactions Expenses Revenue" at bounding box center [457, 141] width 338 height 9
click at [330, 140] on div "All Trips Transactions Expenses Revenue" at bounding box center [457, 141] width 338 height 9
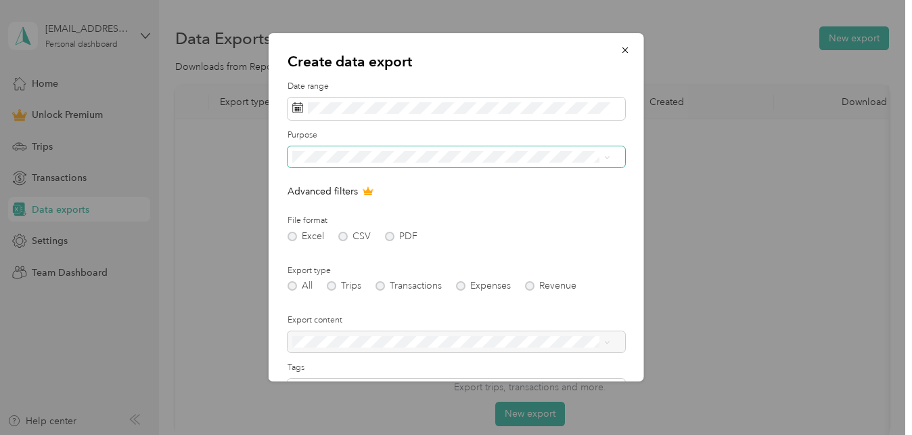
click at [344, 149] on span at bounding box center [457, 157] width 338 height 22
click at [332, 252] on span "counseling session" at bounding box center [337, 252] width 81 height 12
click at [334, 285] on div "All Trips Transactions Expenses Revenue" at bounding box center [457, 285] width 338 height 9
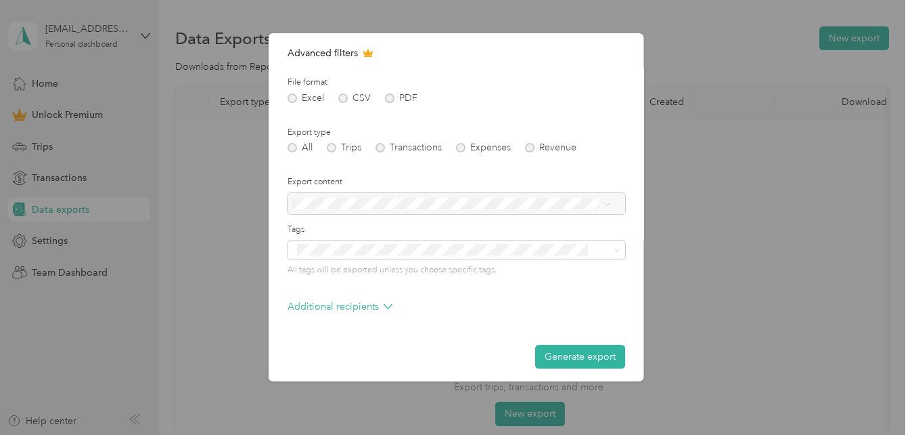
scroll to position [144, 0]
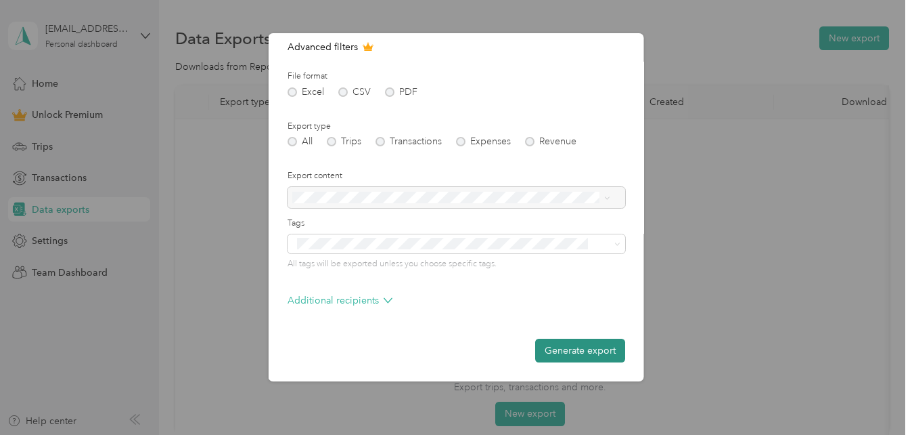
click at [555, 355] on button "Generate export" at bounding box center [580, 350] width 90 height 24
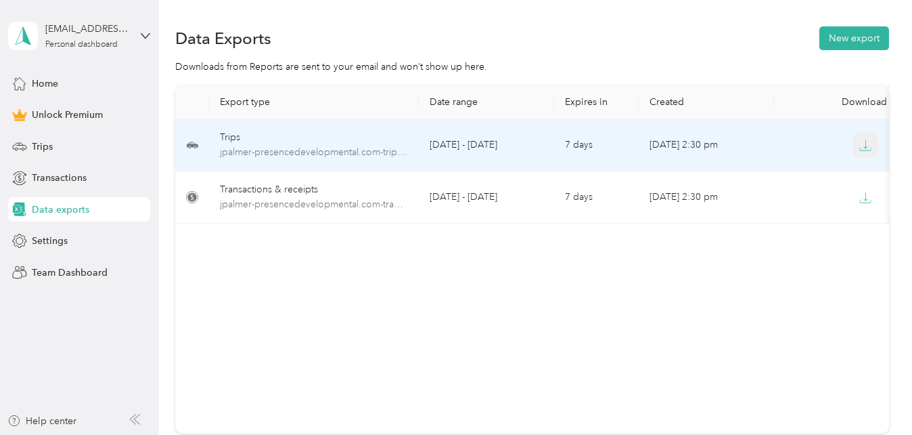
click at [866, 149] on icon "button" at bounding box center [866, 145] width 12 height 12
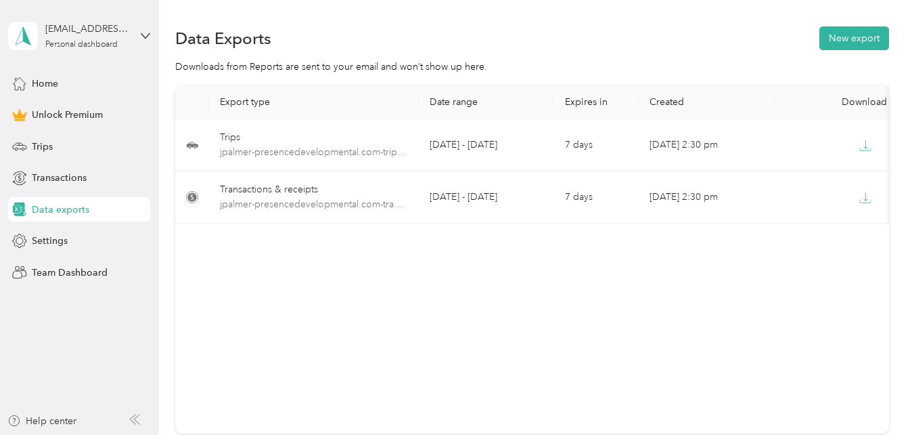
click at [37, 159] on div "Home Unlock Premium Trips Transactions Data exports Settings Team Dashboard" at bounding box center [79, 177] width 142 height 213
click at [37, 148] on span "Trips" at bounding box center [42, 146] width 21 height 14
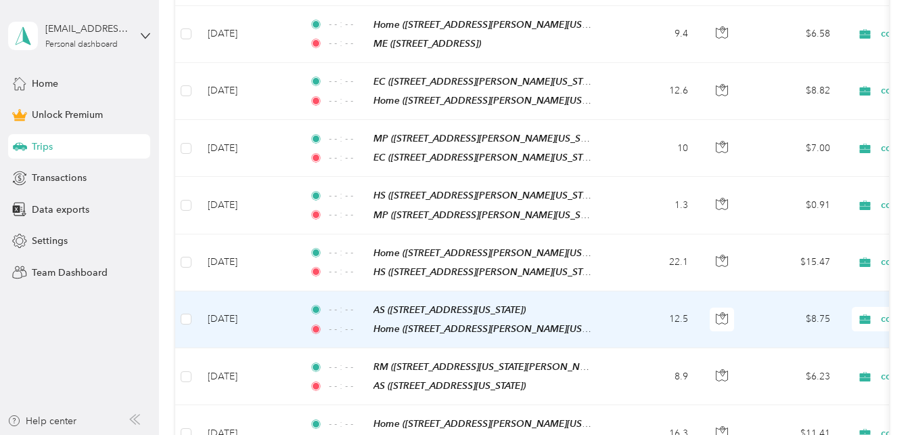
scroll to position [1555, 0]
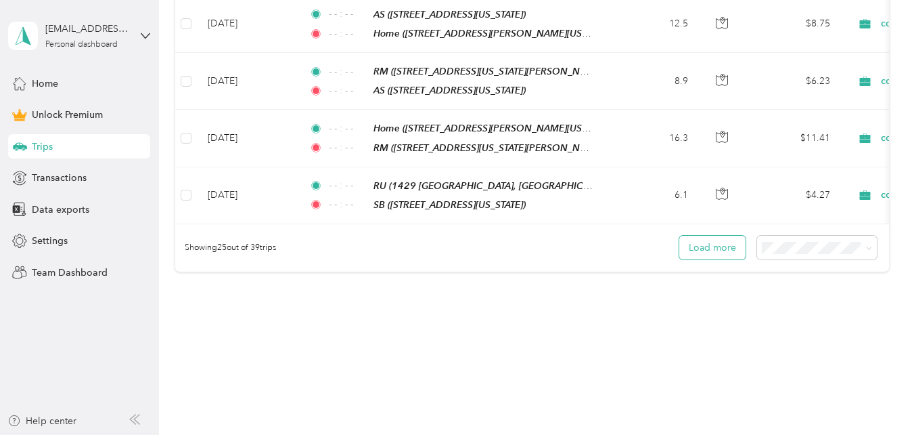
click at [729, 236] on button "Load more" at bounding box center [713, 248] width 66 height 24
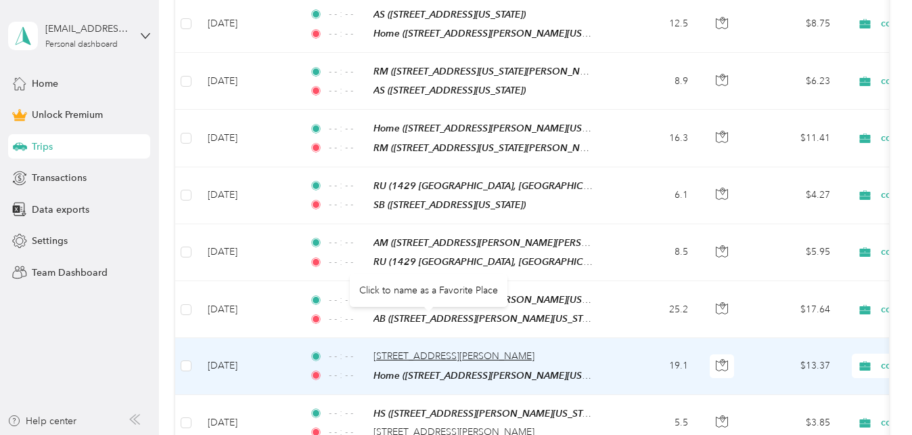
click at [408, 350] on span "[STREET_ADDRESS][PERSON_NAME]" at bounding box center [454, 356] width 161 height 12
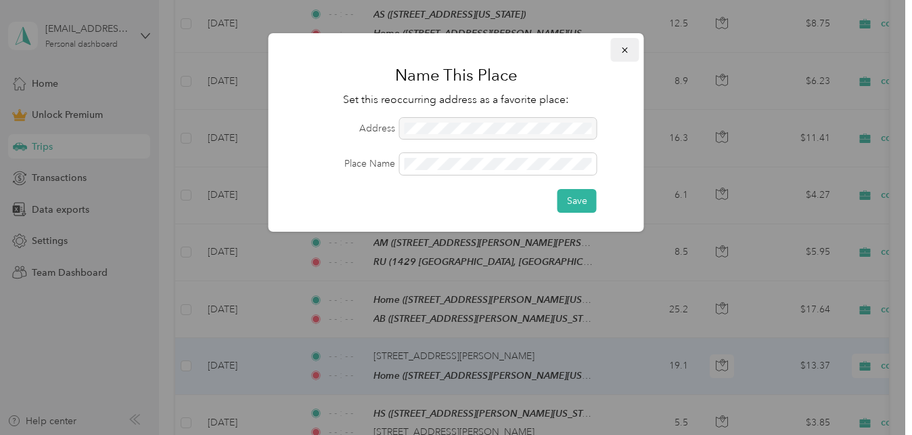
click at [621, 51] on icon "button" at bounding box center [625, 49] width 9 height 9
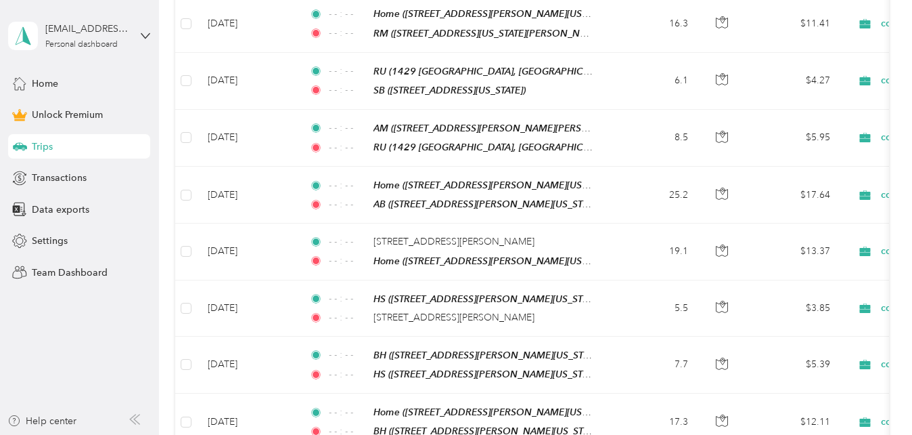
scroll to position [1628, 0]
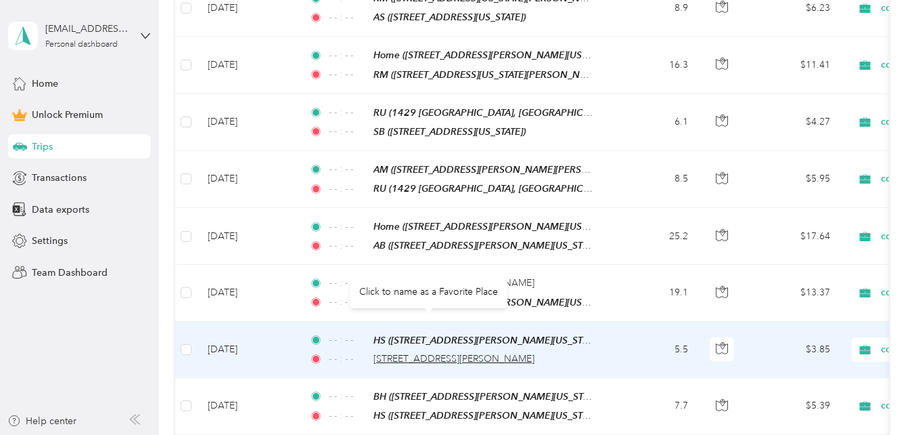
click at [405, 353] on span "[STREET_ADDRESS][PERSON_NAME]" at bounding box center [454, 359] width 161 height 12
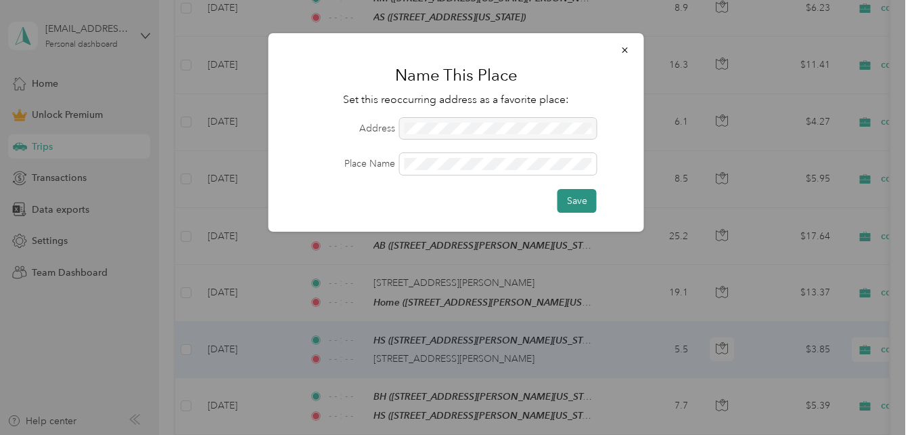
click at [578, 203] on button "Save" at bounding box center [577, 201] width 39 height 24
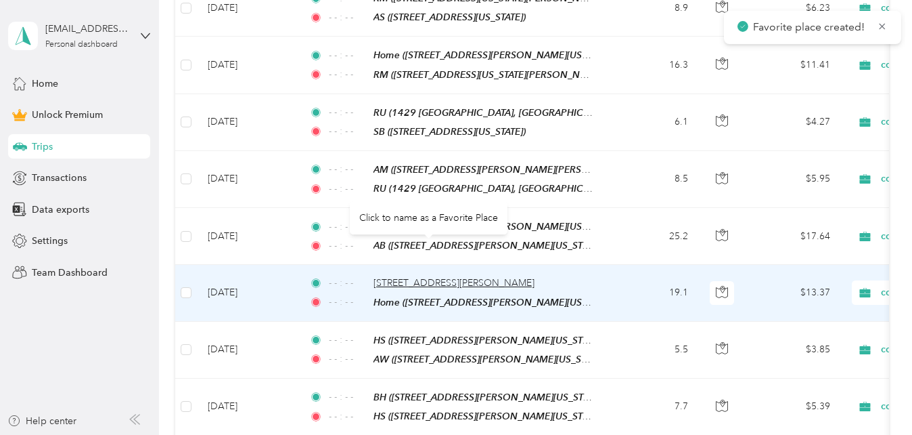
click at [409, 277] on span "[STREET_ADDRESS][PERSON_NAME]" at bounding box center [454, 283] width 161 height 12
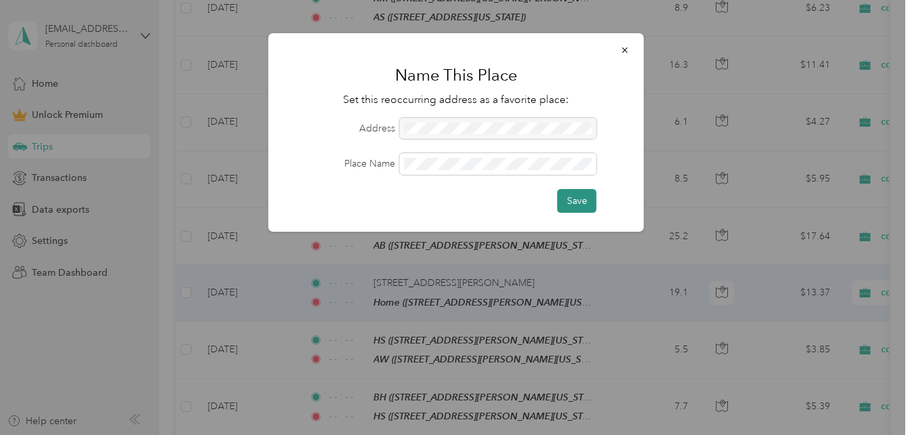
click at [576, 191] on button "Save" at bounding box center [577, 201] width 39 height 24
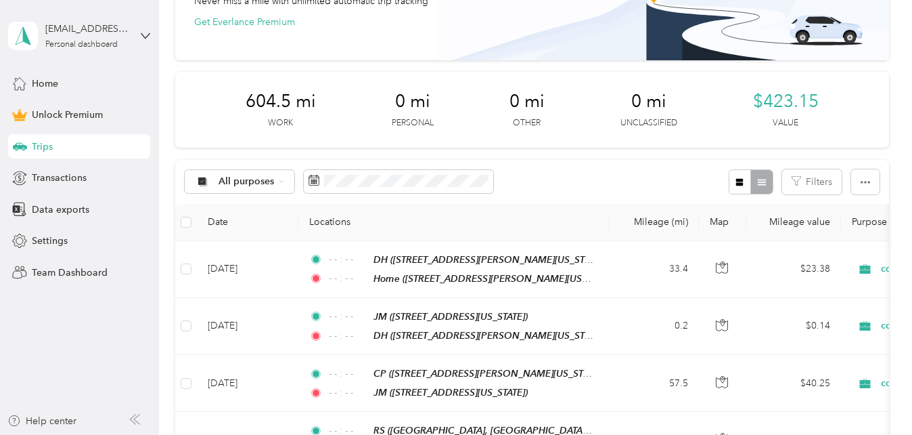
scroll to position [0, 0]
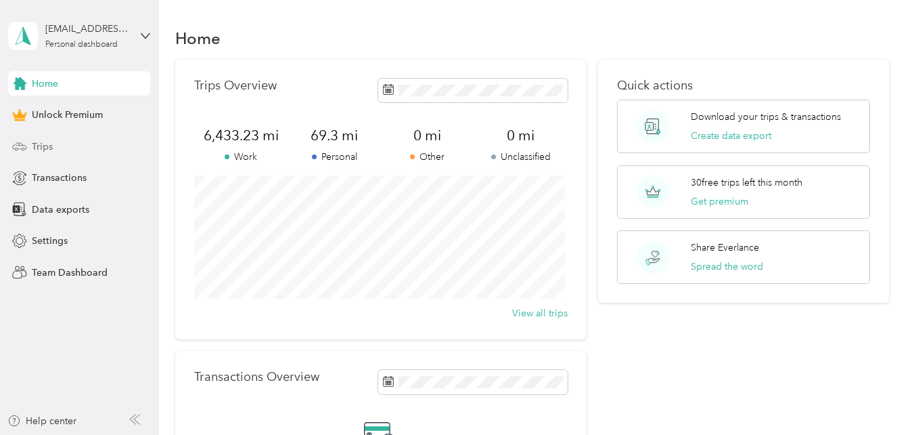
click at [43, 146] on span "Trips" at bounding box center [42, 146] width 21 height 14
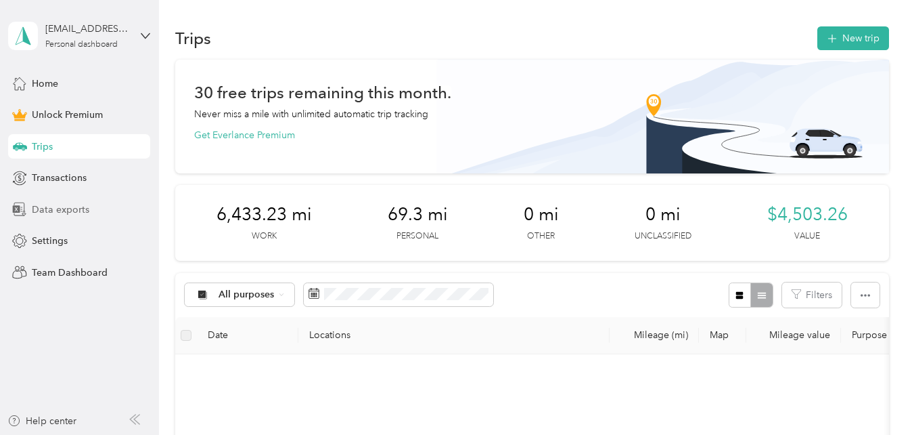
click at [61, 207] on span "Data exports" at bounding box center [61, 209] width 58 height 14
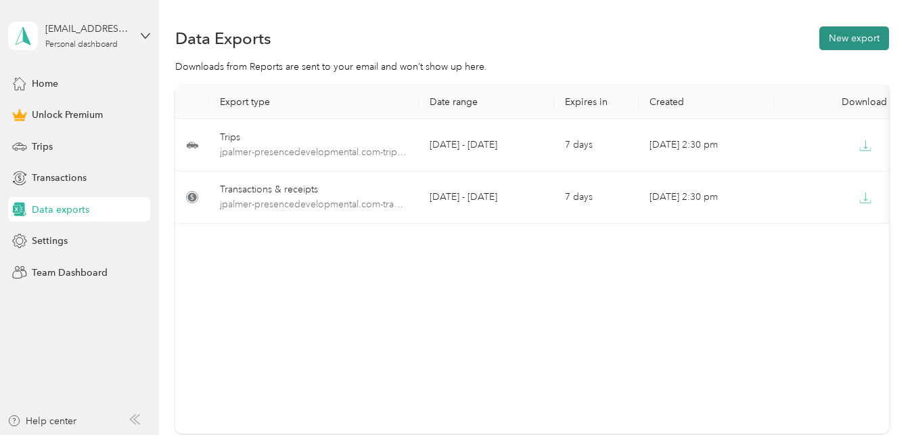
click at [857, 37] on button "New export" at bounding box center [855, 38] width 70 height 24
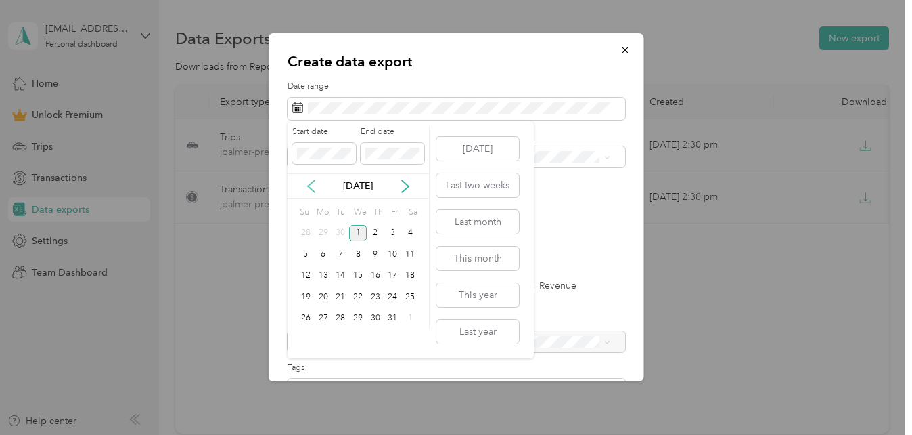
click at [311, 187] on icon at bounding box center [312, 186] width 14 height 14
click at [329, 230] on div "1" at bounding box center [324, 233] width 18 height 17
click at [341, 315] on div "30" at bounding box center [341, 318] width 18 height 17
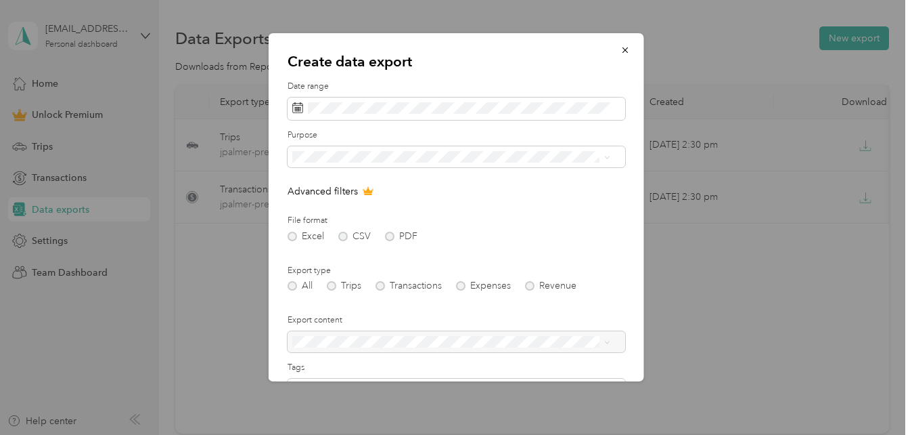
click at [337, 281] on div "All Trips Transactions Expenses Revenue" at bounding box center [457, 285] width 338 height 9
click at [347, 248] on span "counseling session" at bounding box center [337, 252] width 81 height 12
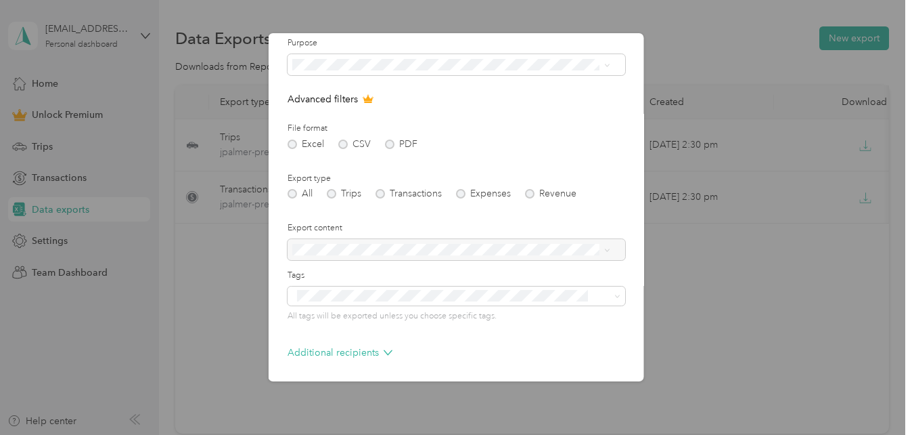
scroll to position [144, 0]
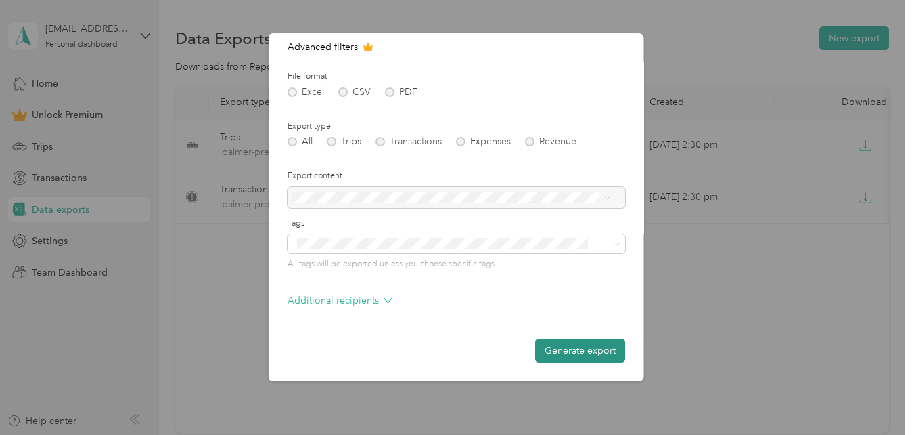
click at [577, 340] on button "Generate export" at bounding box center [580, 350] width 90 height 24
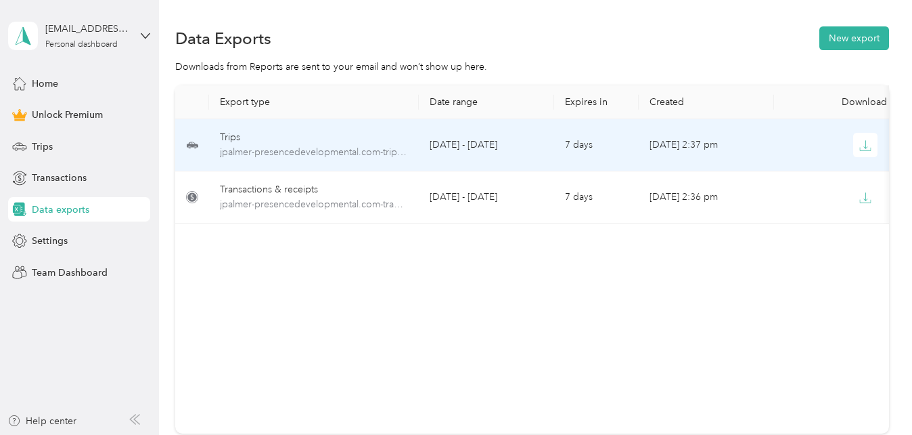
click at [298, 142] on div "Trips" at bounding box center [314, 137] width 188 height 15
click at [868, 146] on icon "button" at bounding box center [866, 145] width 12 height 12
